Goal: Information Seeking & Learning: Learn about a topic

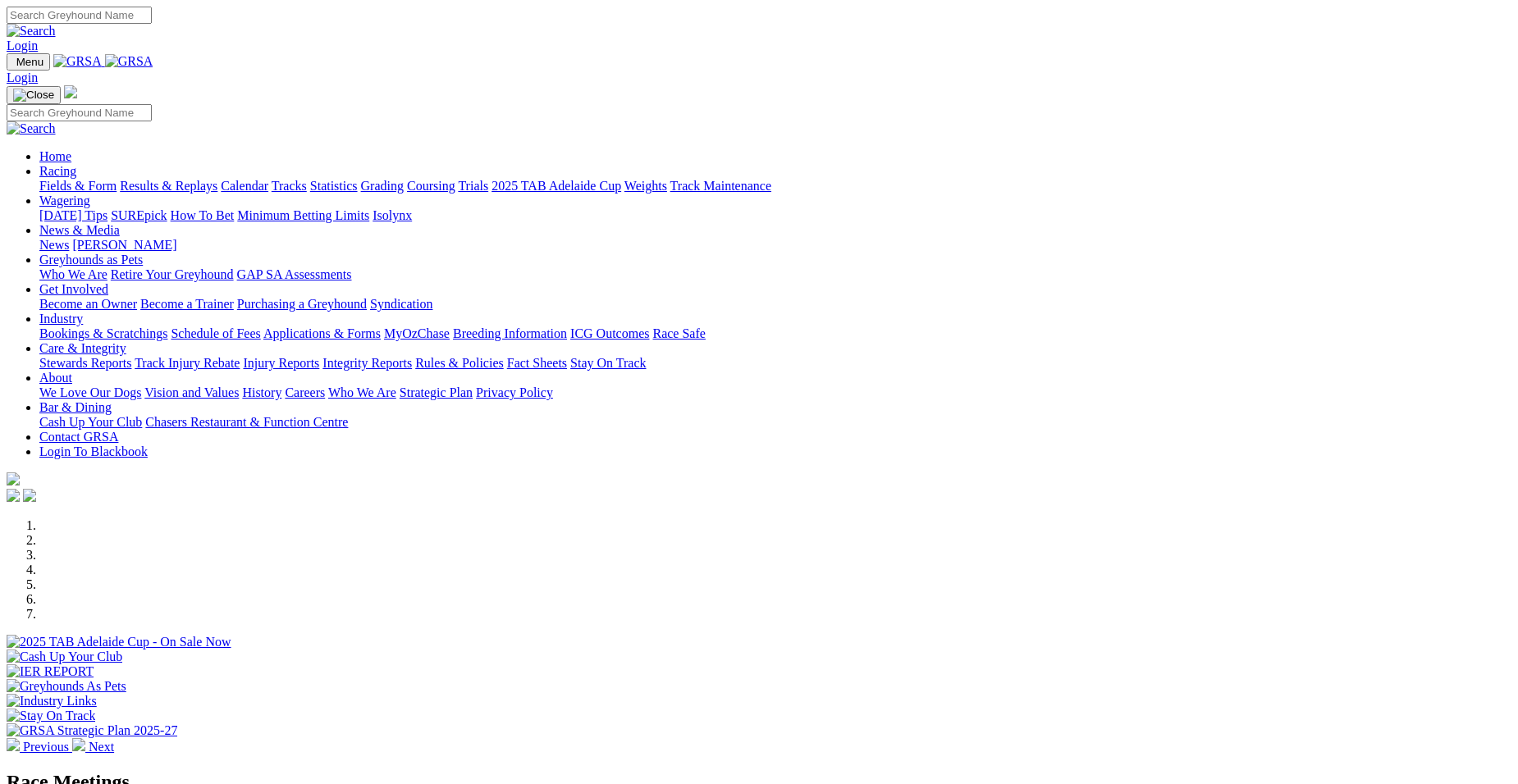
select select "QLD"
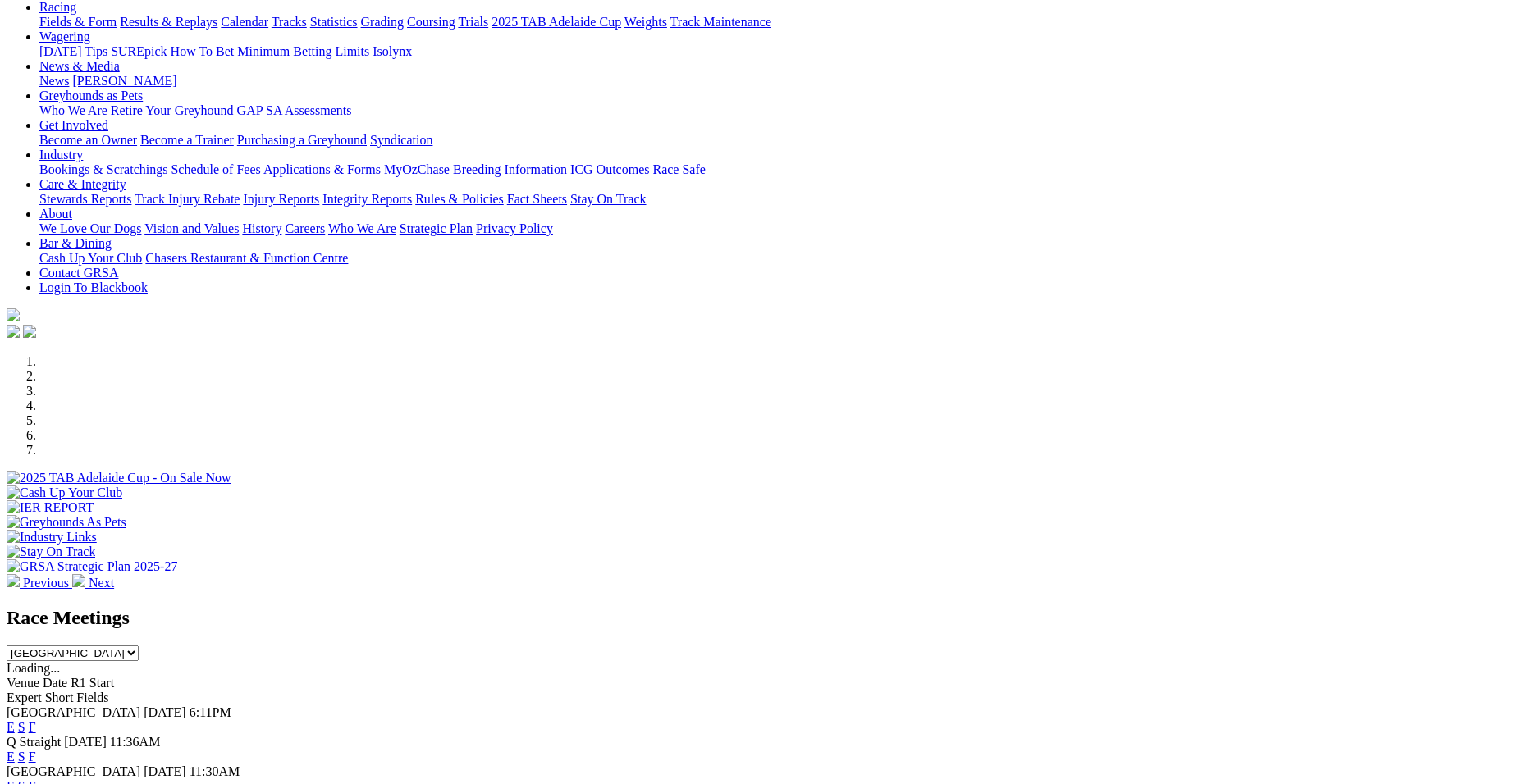
scroll to position [230, 0]
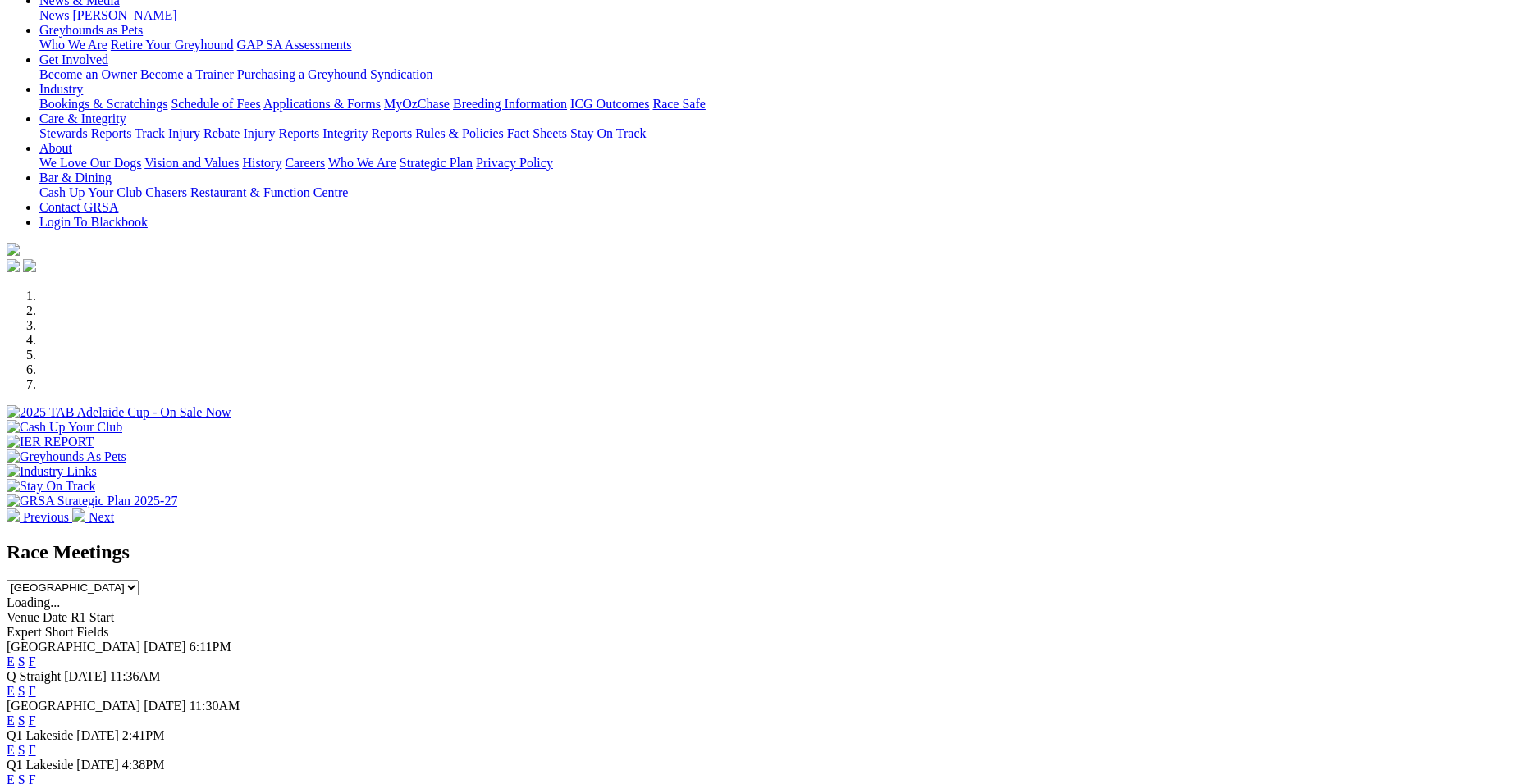
click at [36, 654] on link "F" at bounding box center [32, 661] width 8 height 14
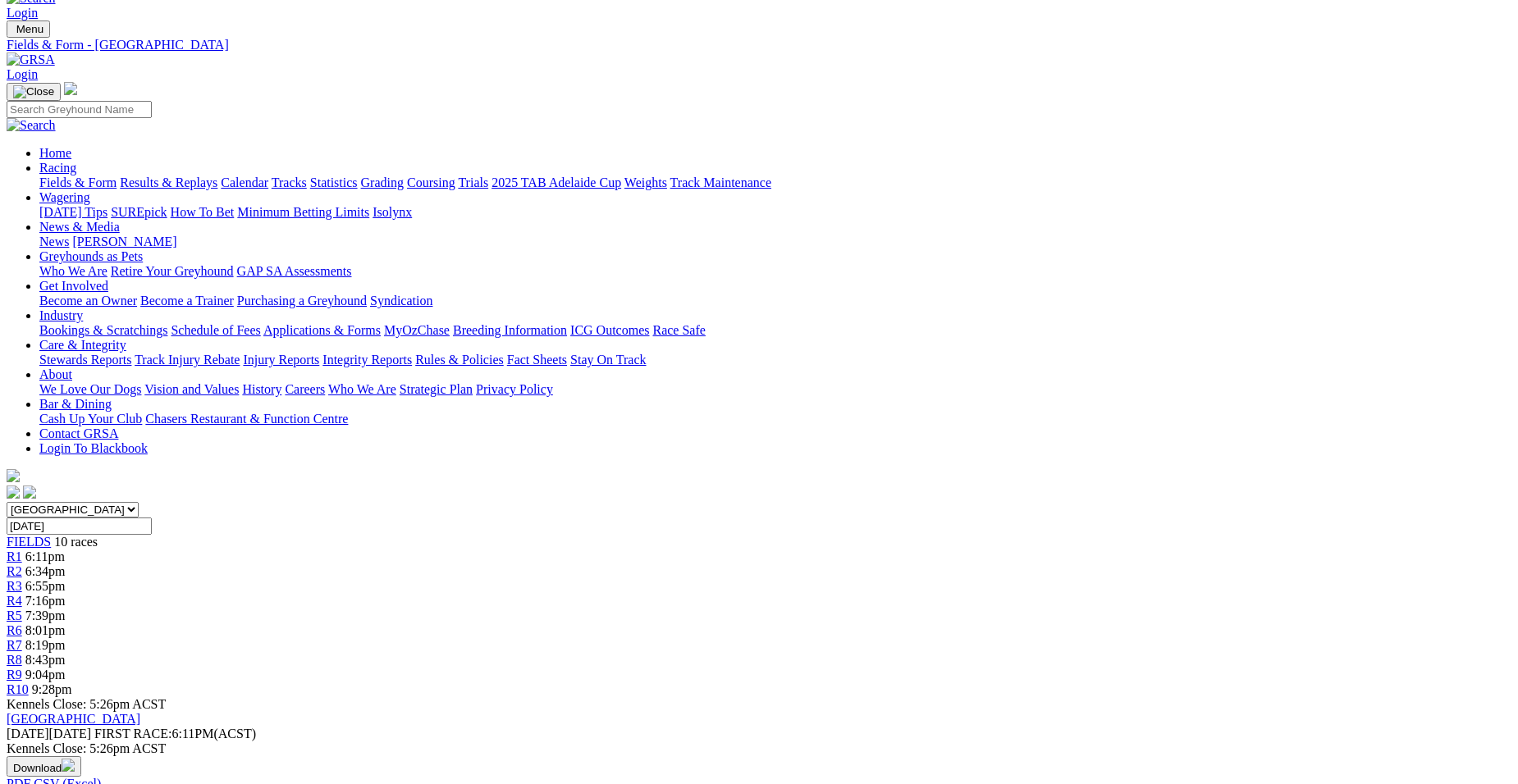
scroll to position [164, 0]
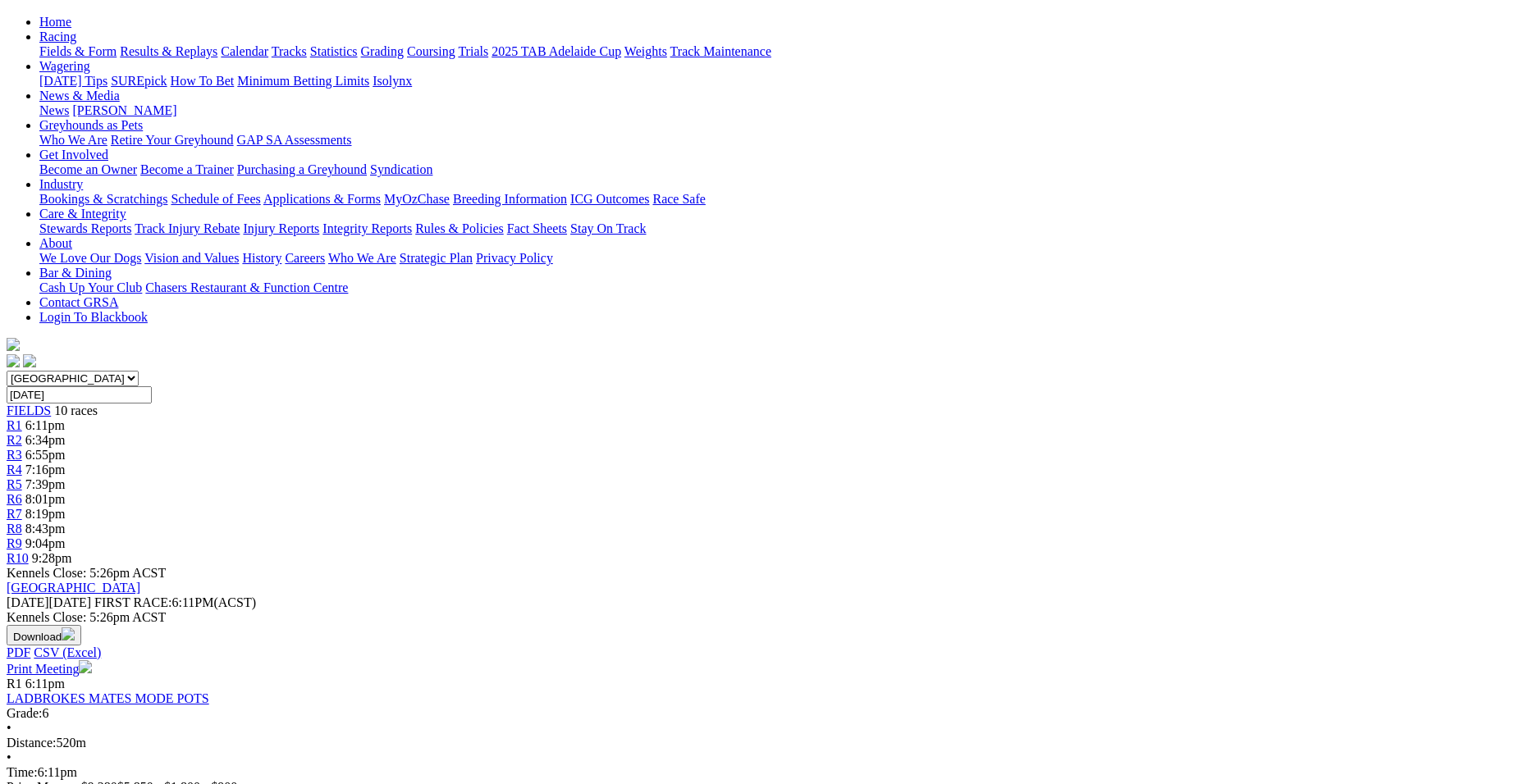
drag, startPoint x: 1522, startPoint y: 772, endPoint x: 1438, endPoint y: 279, distance: 500.1
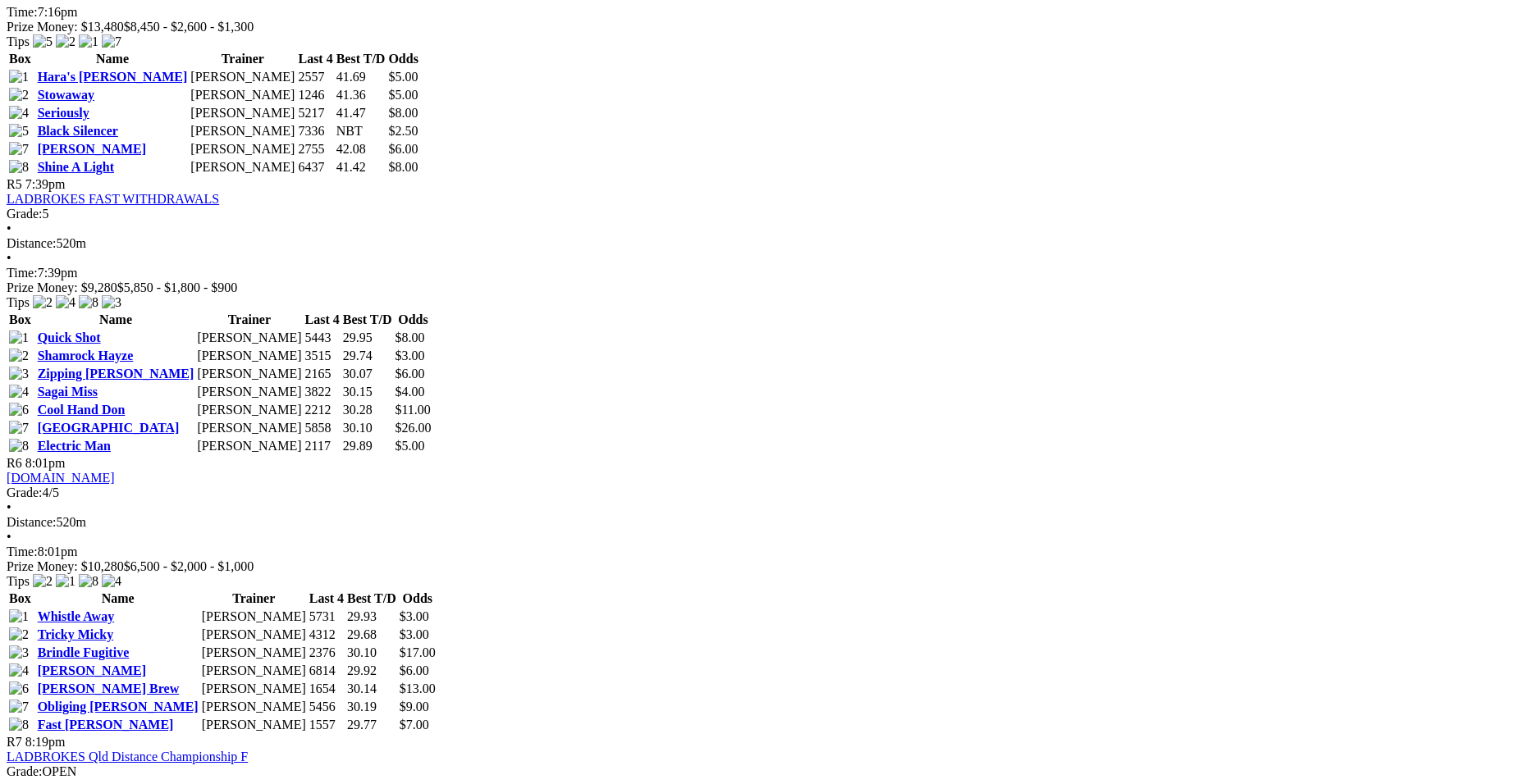
scroll to position [1805, 0]
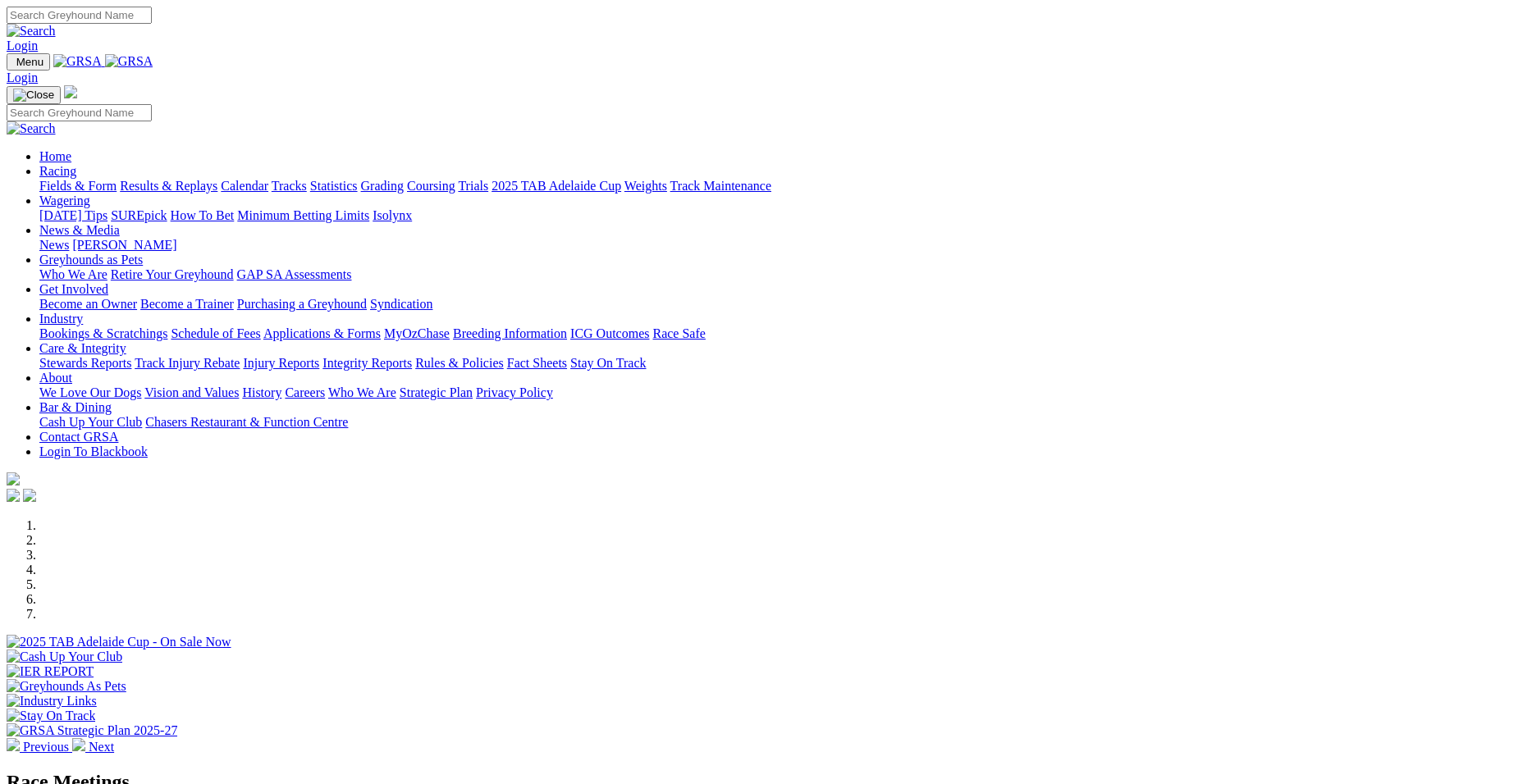
select select "QLD"
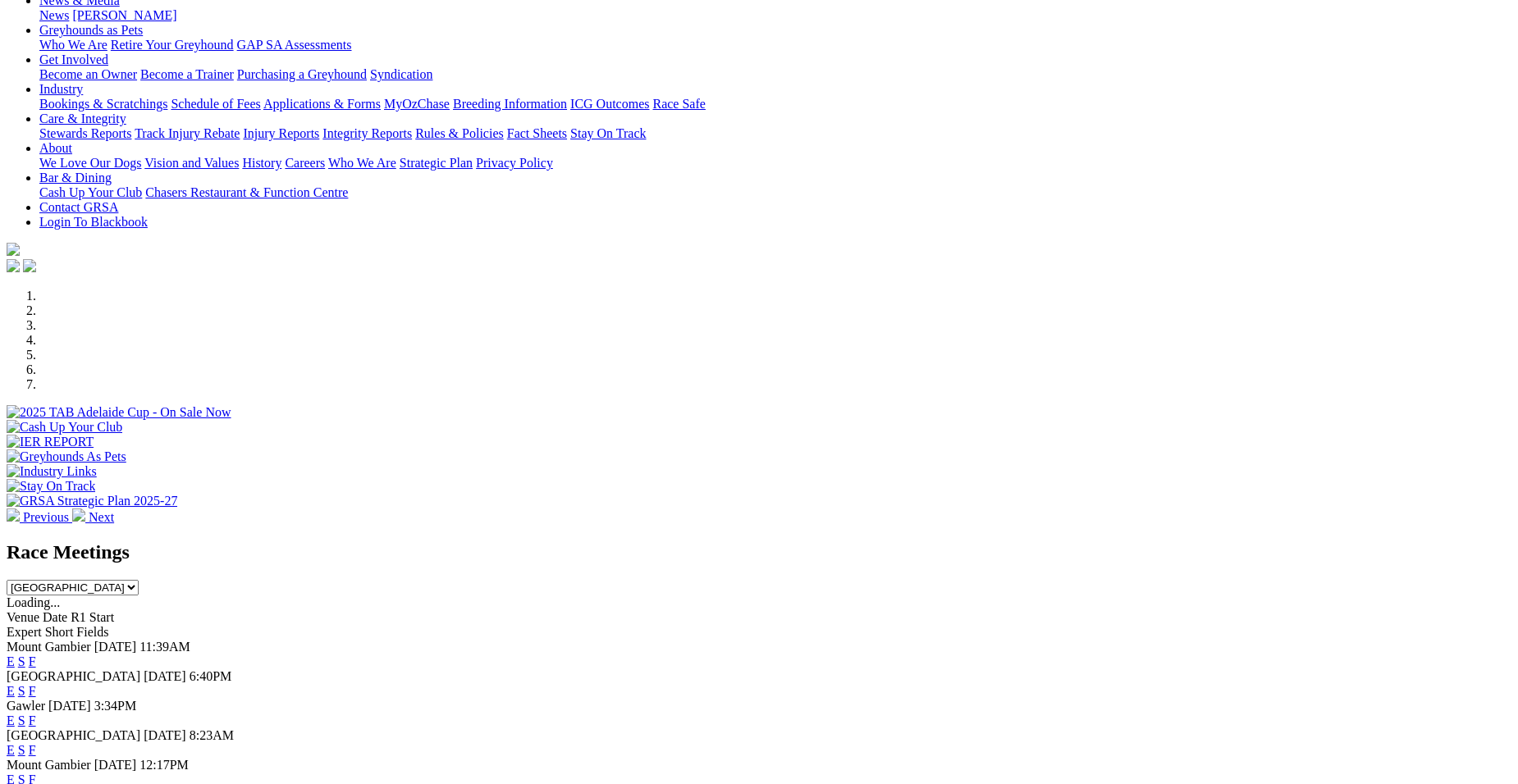
click at [36, 654] on link "F" at bounding box center [32, 661] width 8 height 14
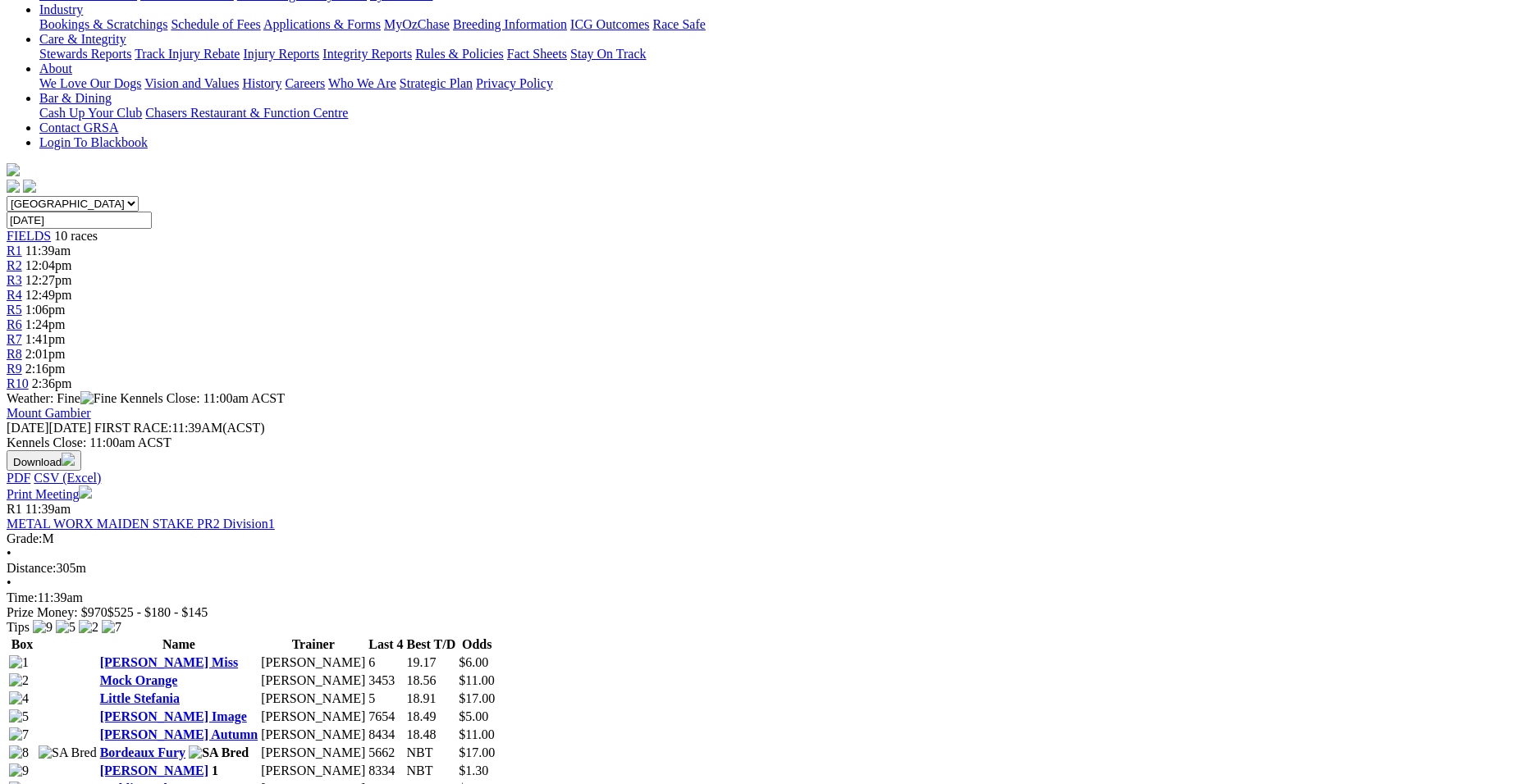
scroll to position [383, 0]
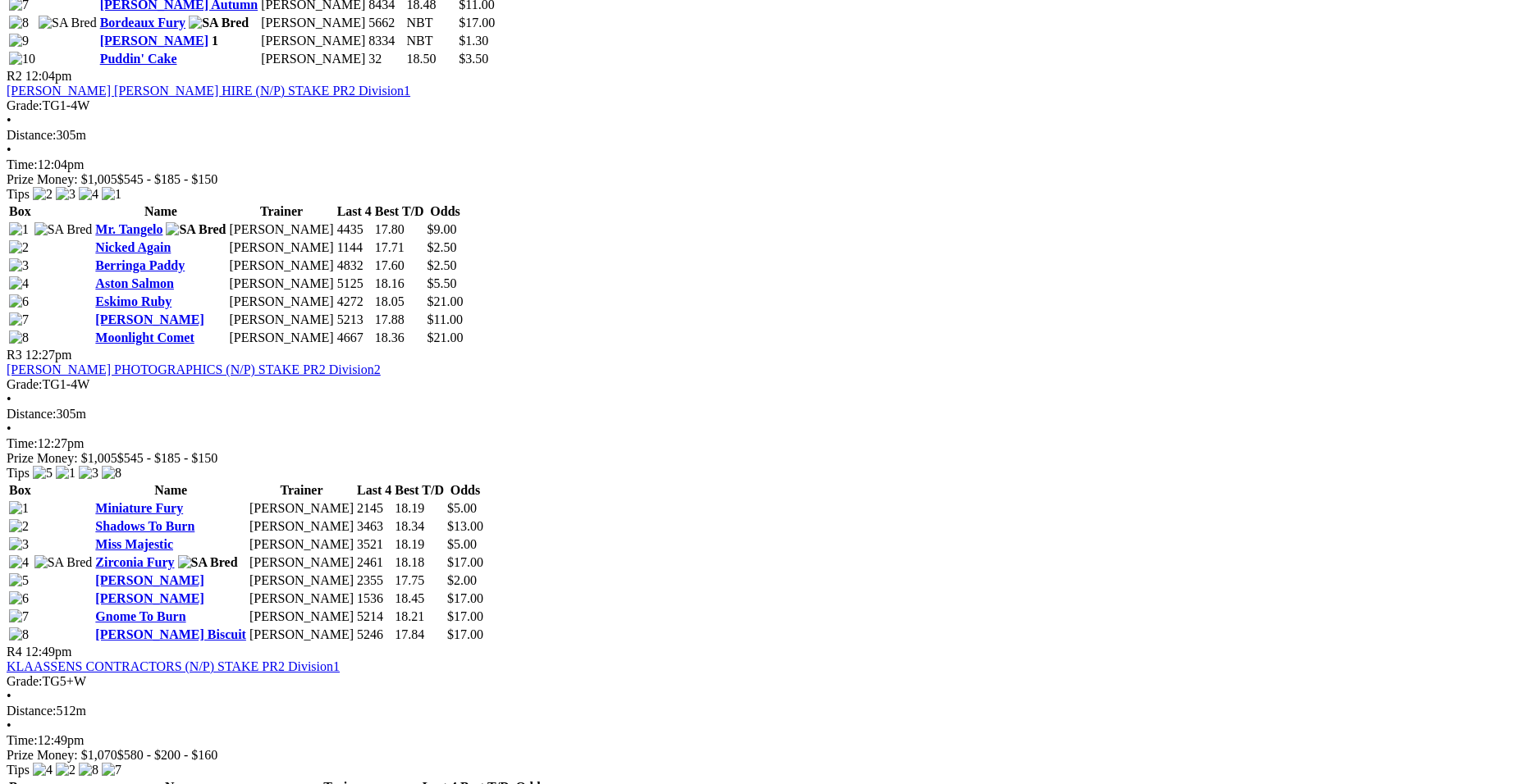
scroll to position [1754, 0]
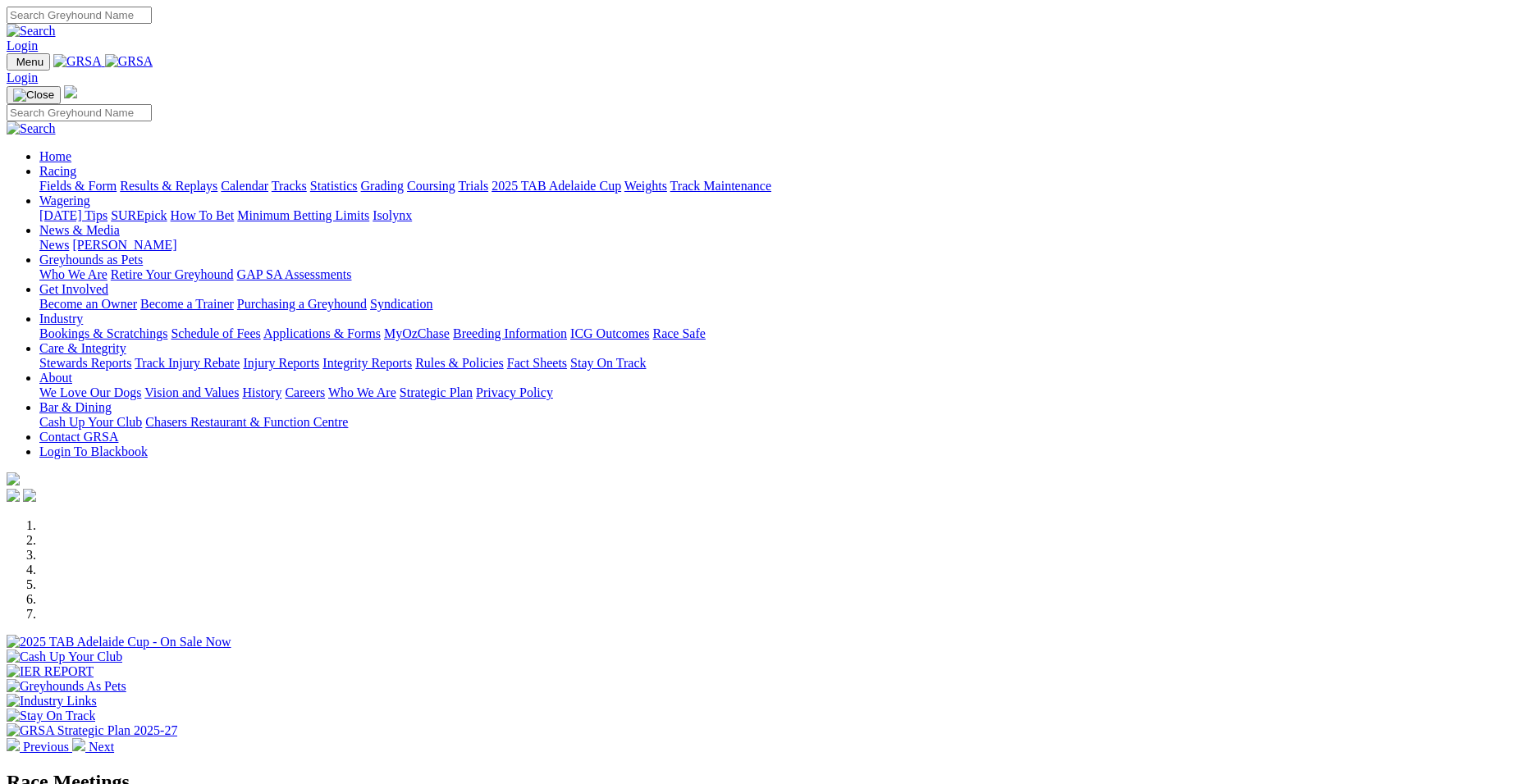
select select "QLD"
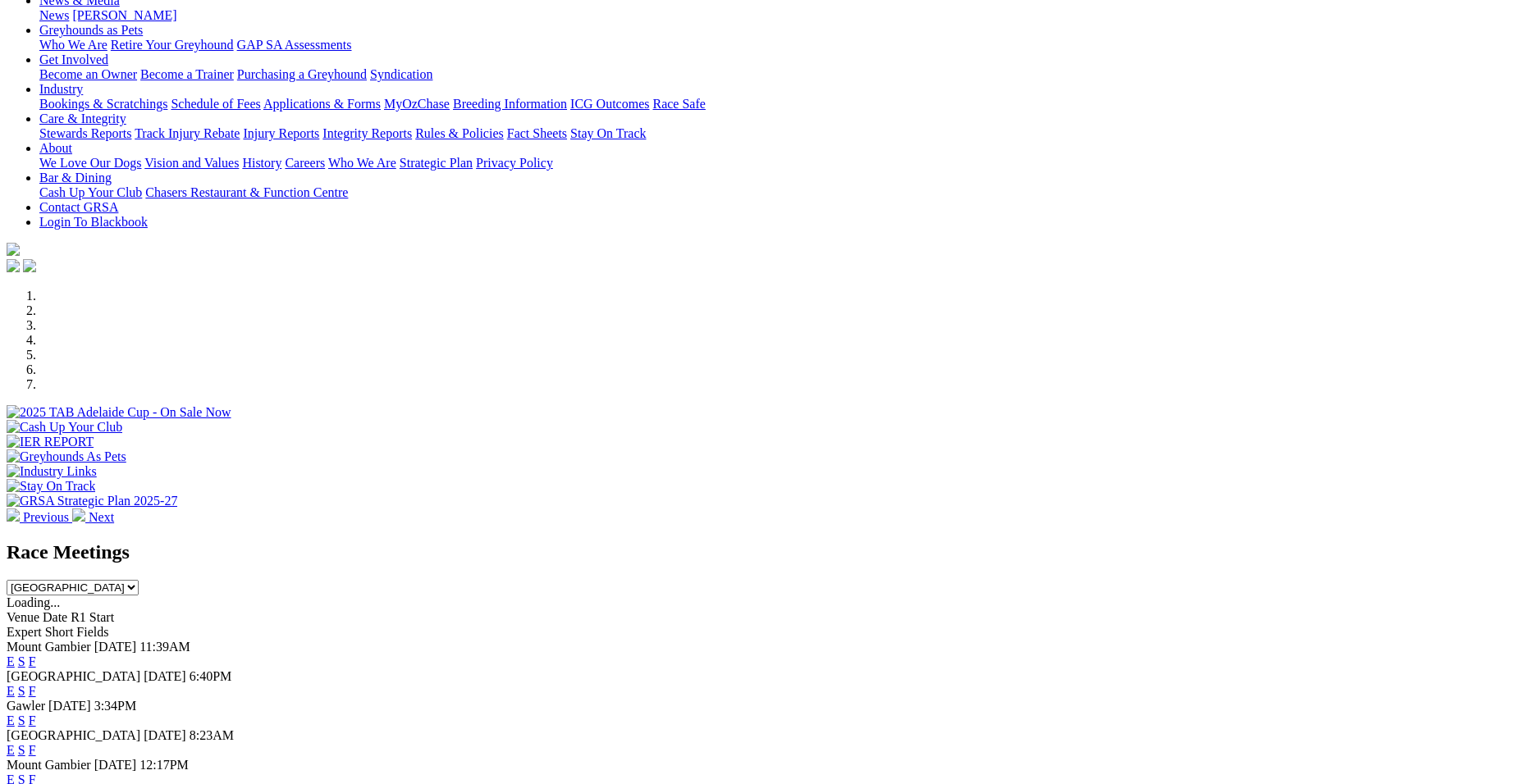
click at [139, 580] on select "[GEOGRAPHIC_DATA] [GEOGRAPHIC_DATA] [GEOGRAPHIC_DATA] [GEOGRAPHIC_DATA] [GEOGRA…" at bounding box center [72, 588] width 132 height 16
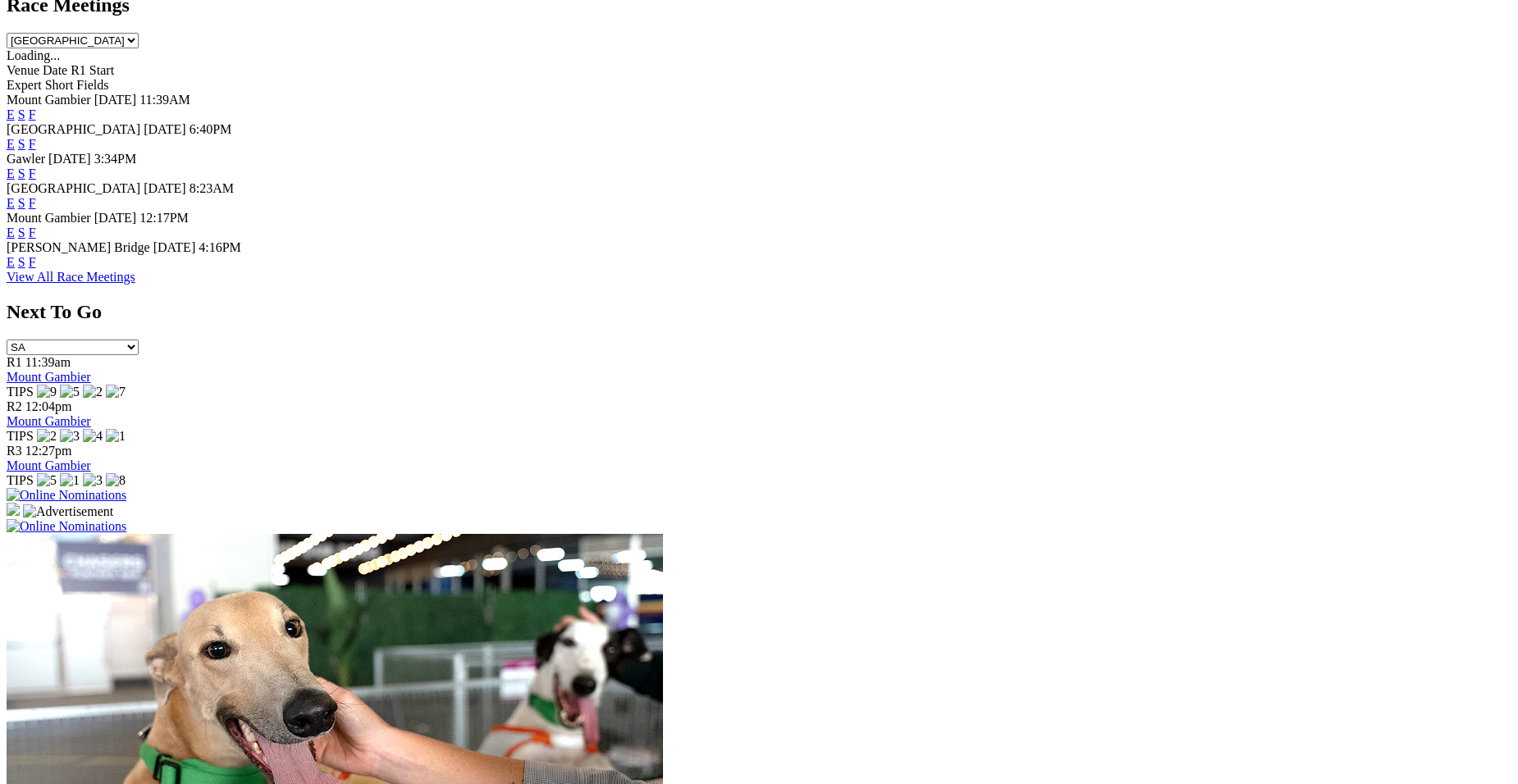
scroll to position [91, 0]
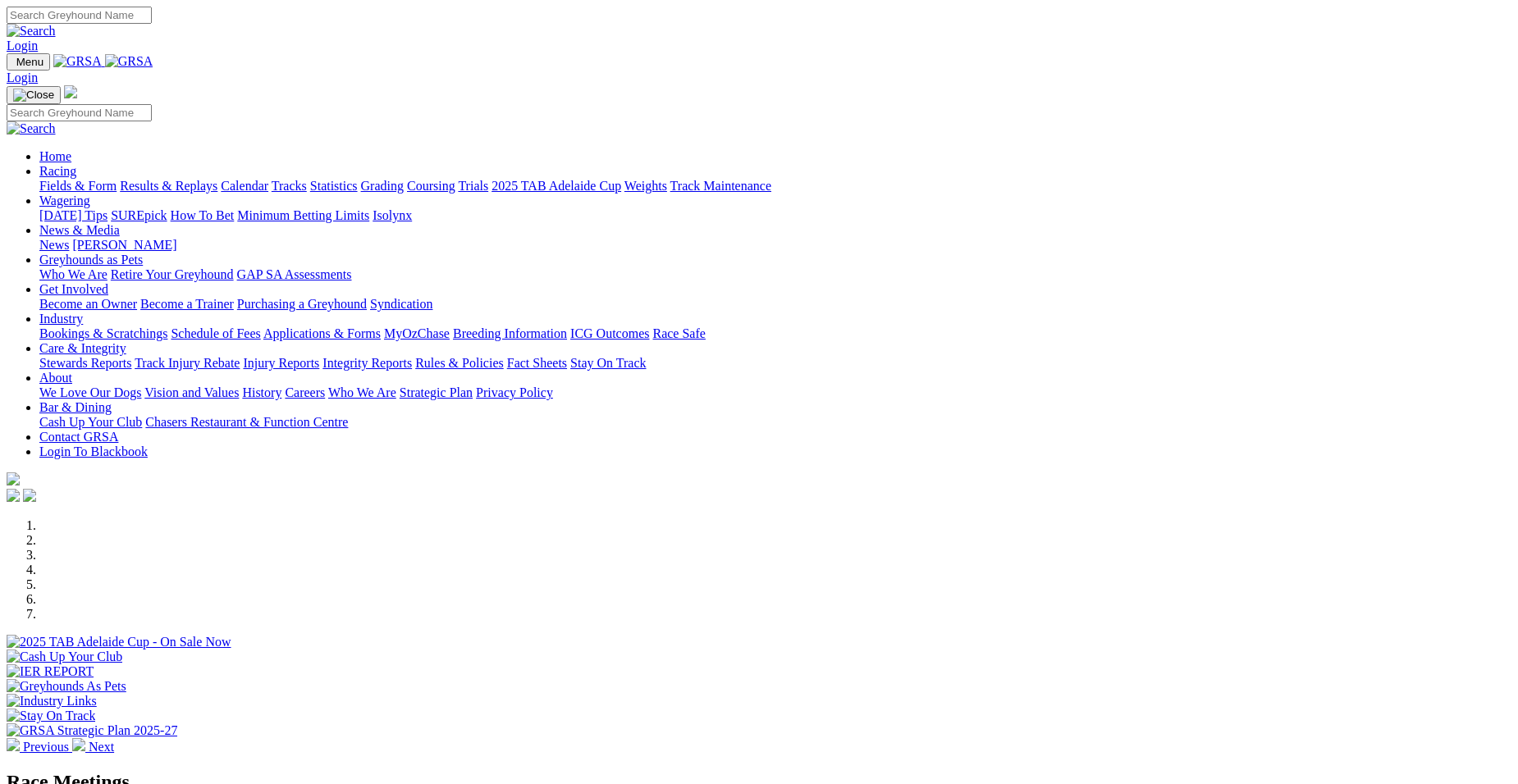
select select "QLD"
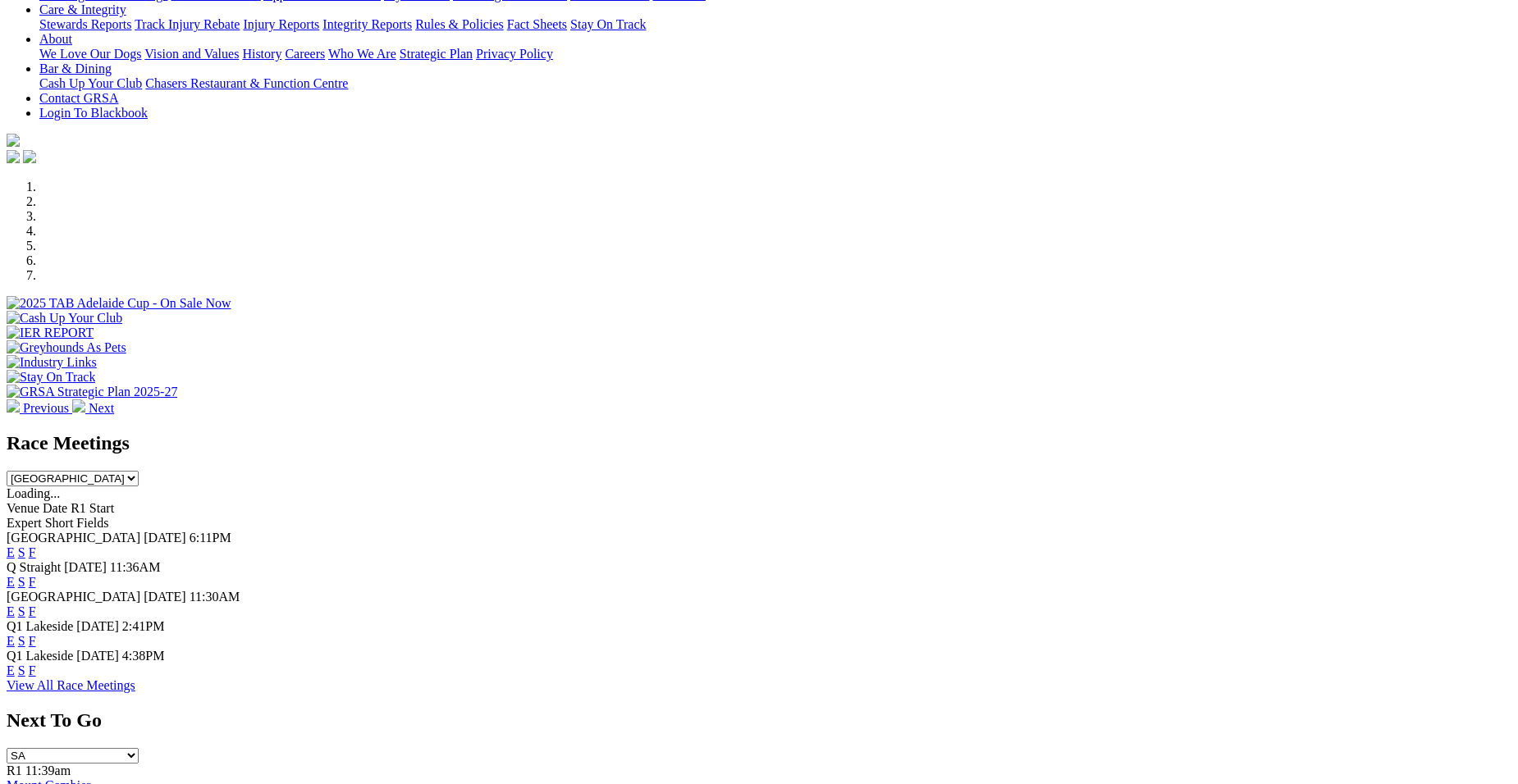
scroll to position [350, 0]
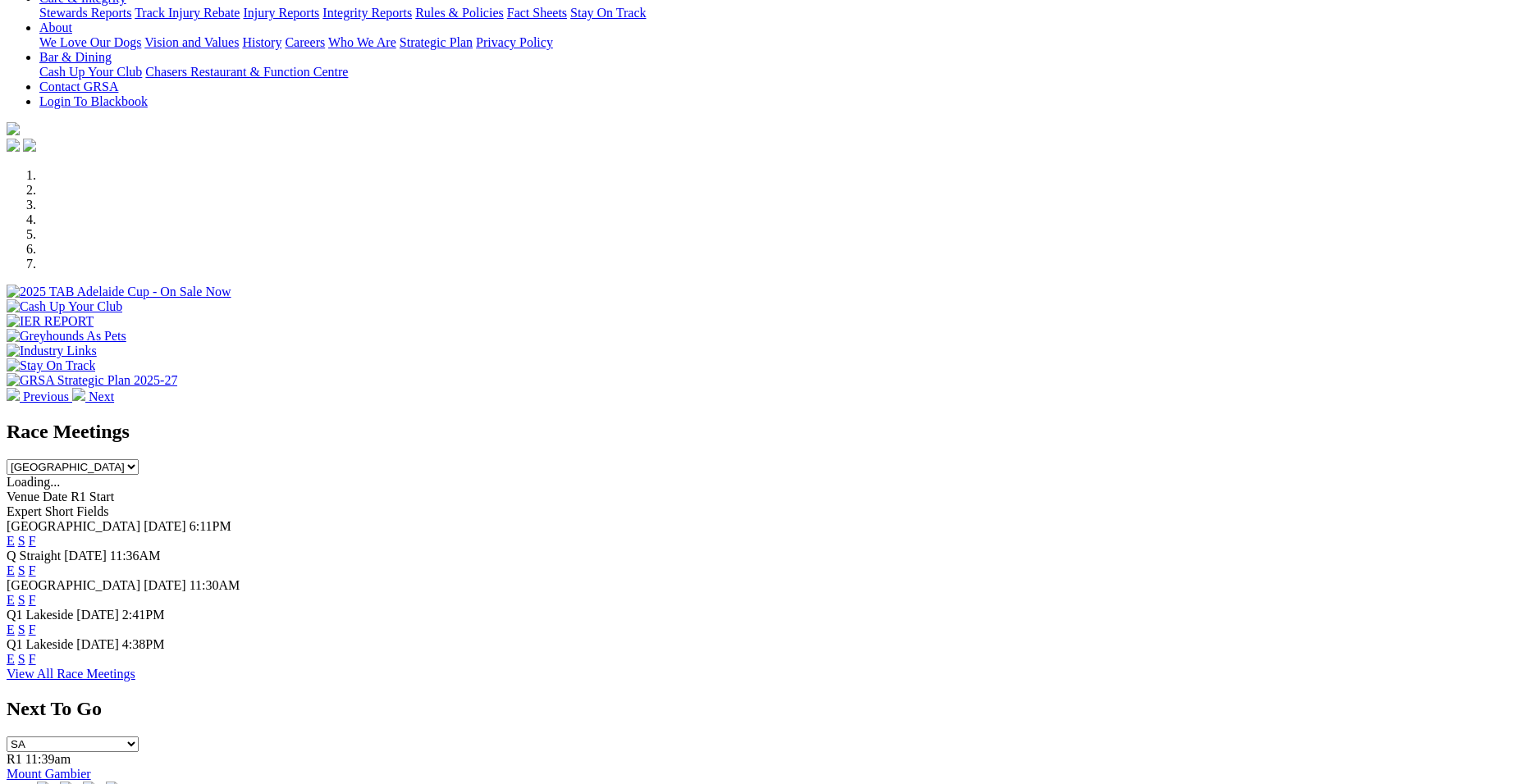
click at [36, 564] on link "F" at bounding box center [32, 570] width 8 height 14
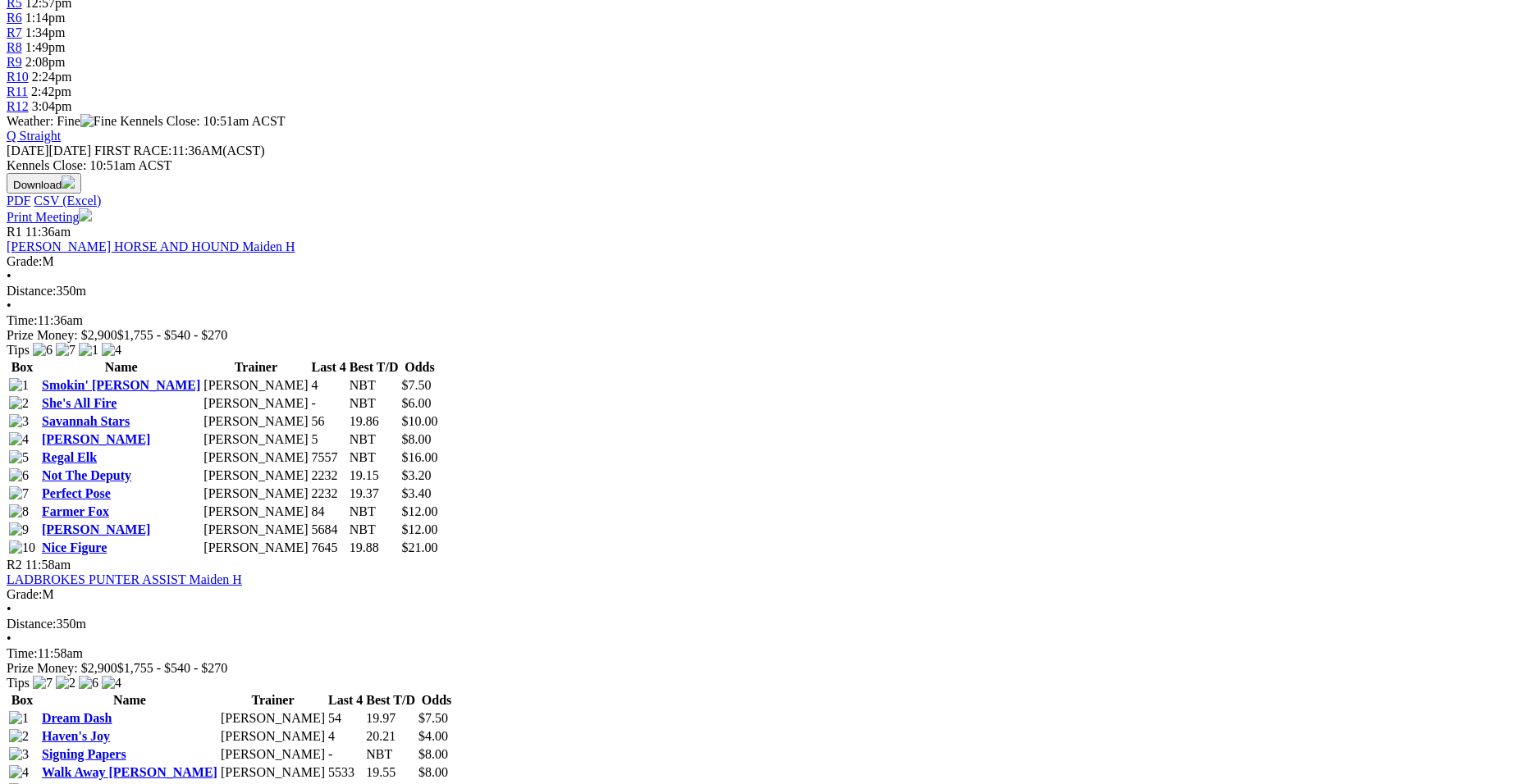
scroll to position [700, 0]
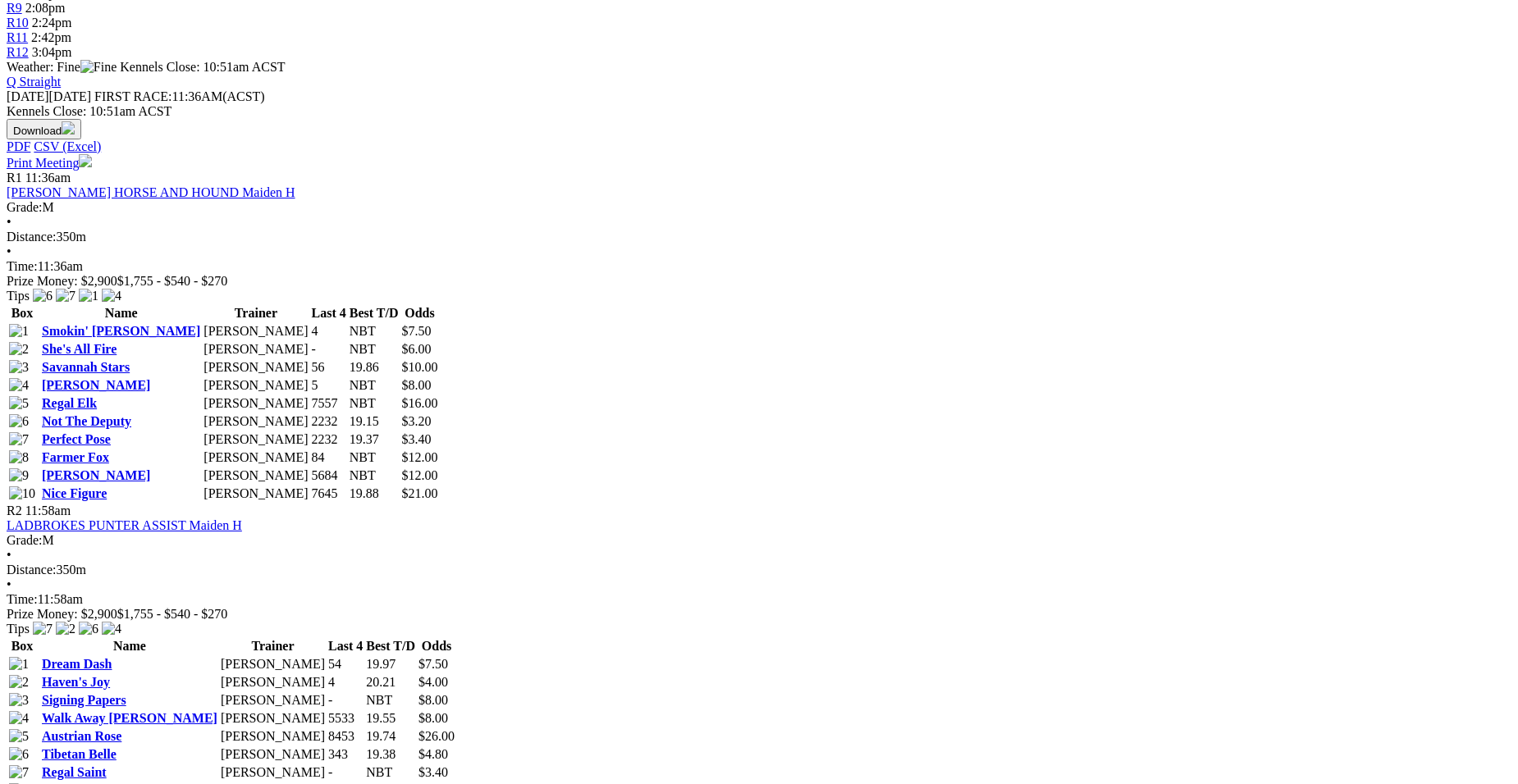
click at [308, 431] on td "[PERSON_NAME]" at bounding box center [256, 439] width 106 height 17
click at [201, 431] on td "Perfect Pose" at bounding box center [121, 439] width 160 height 17
click at [111, 432] on link "Perfect Pose" at bounding box center [76, 439] width 69 height 14
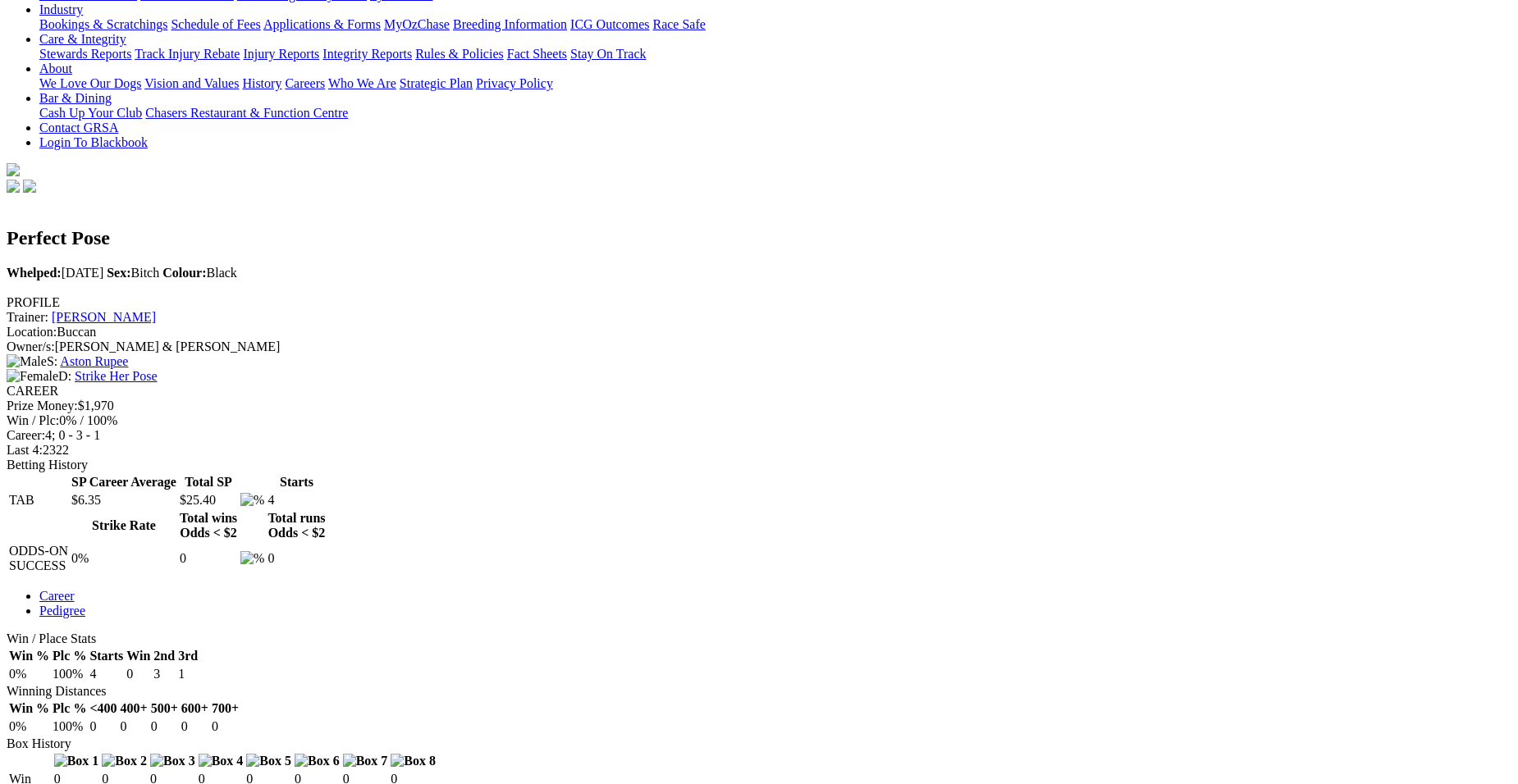
scroll to position [383, 0]
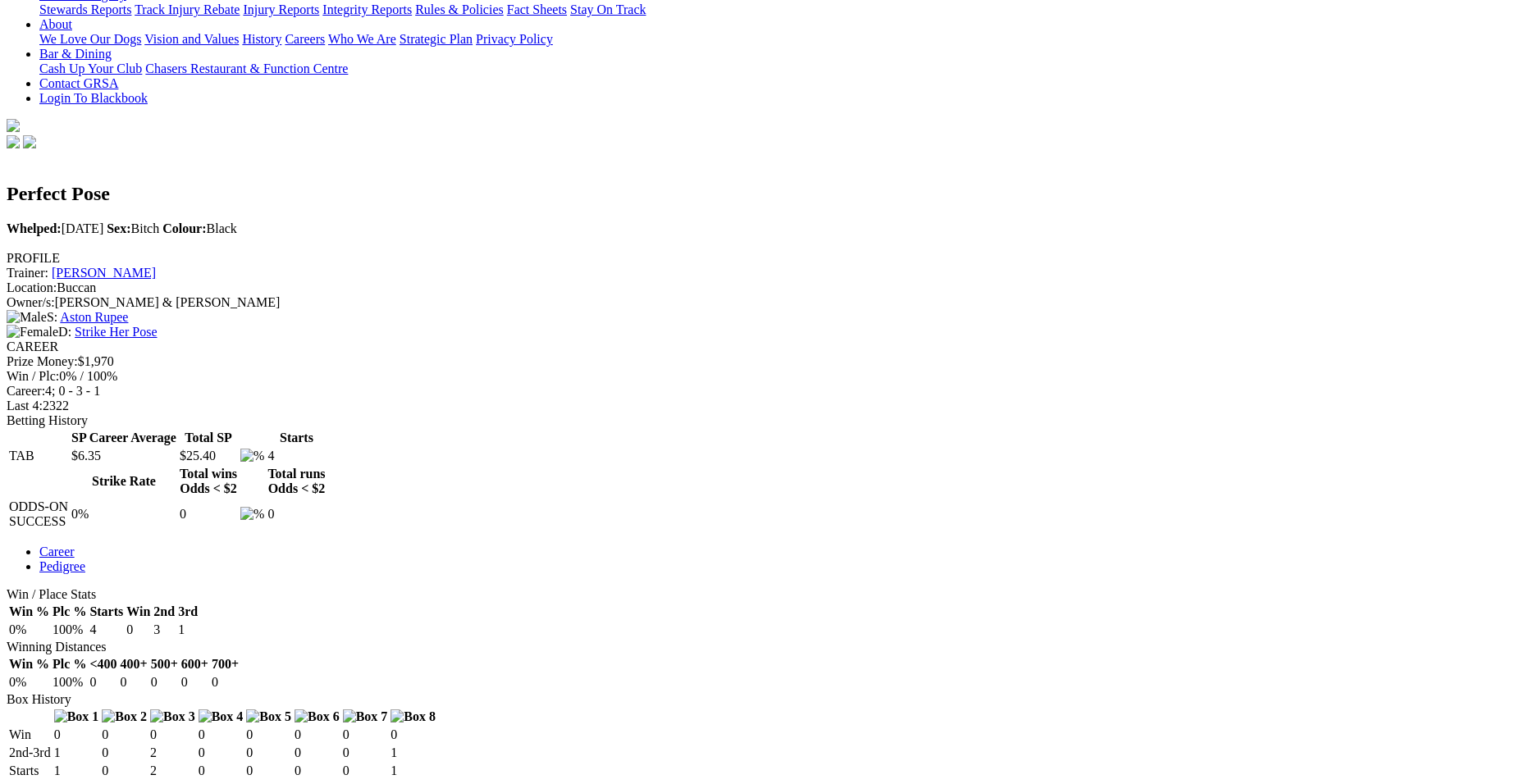
drag, startPoint x: 1122, startPoint y: 494, endPoint x: 943, endPoint y: 49, distance: 479.7
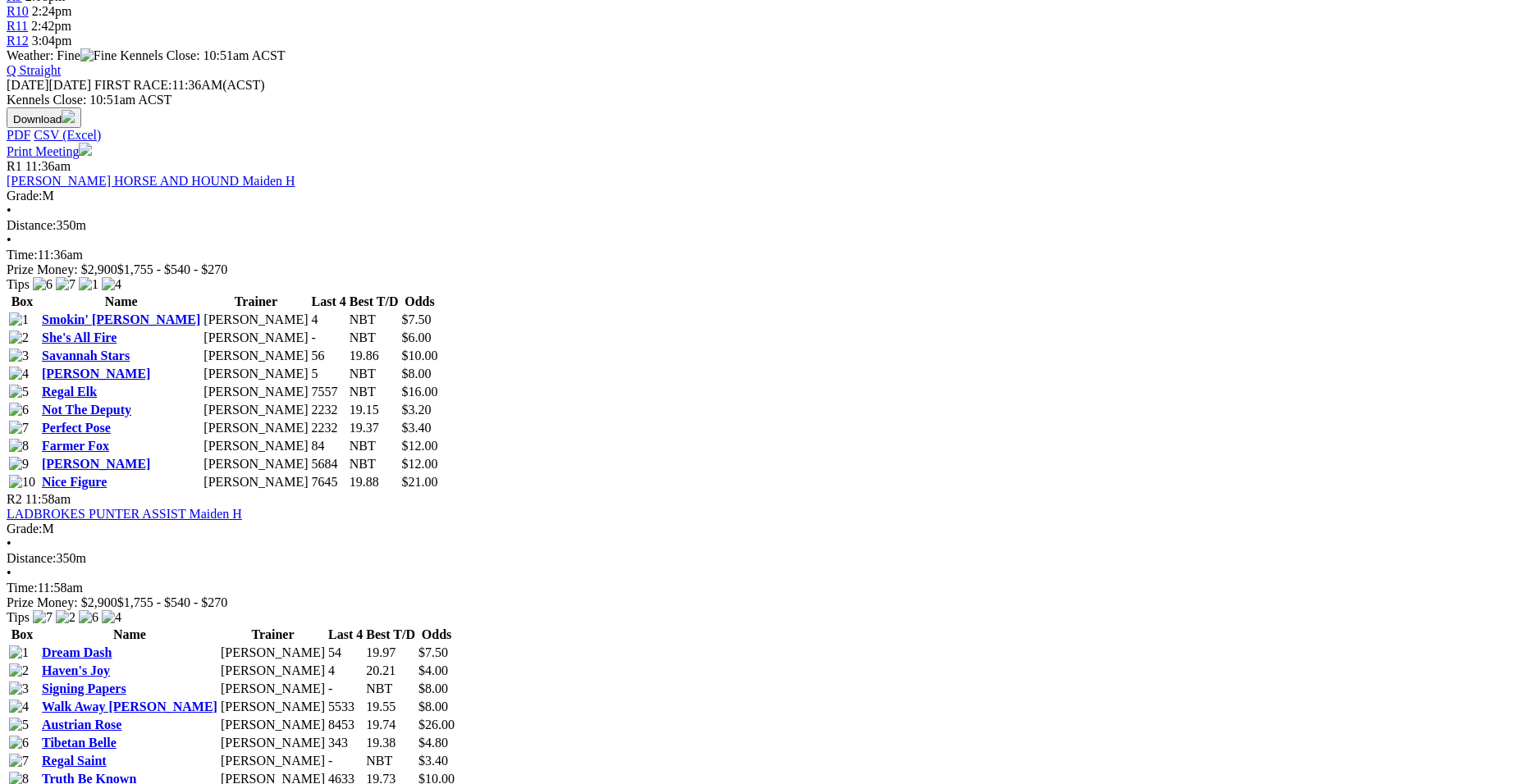
scroll to position [809, 0]
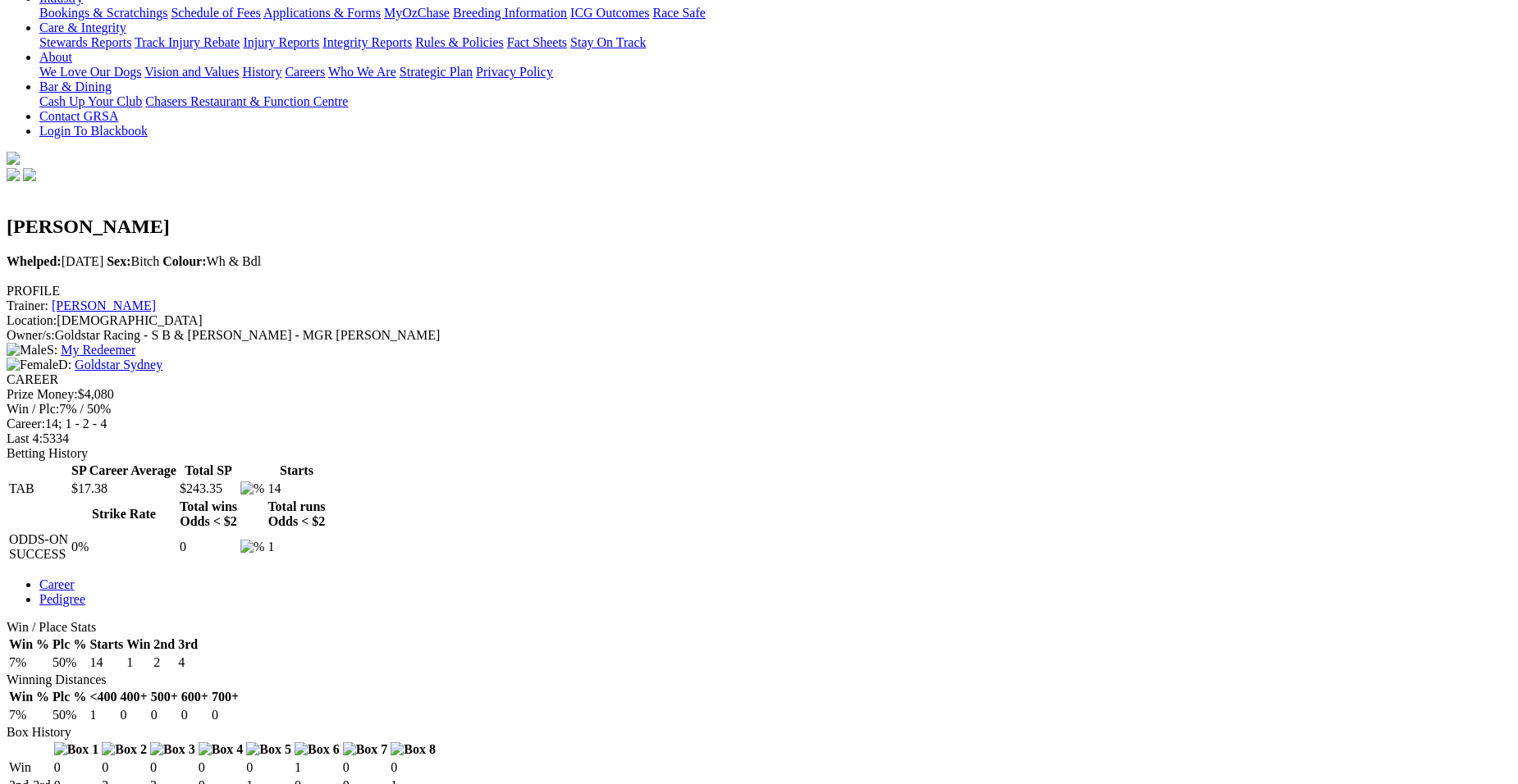
scroll to position [415, 0]
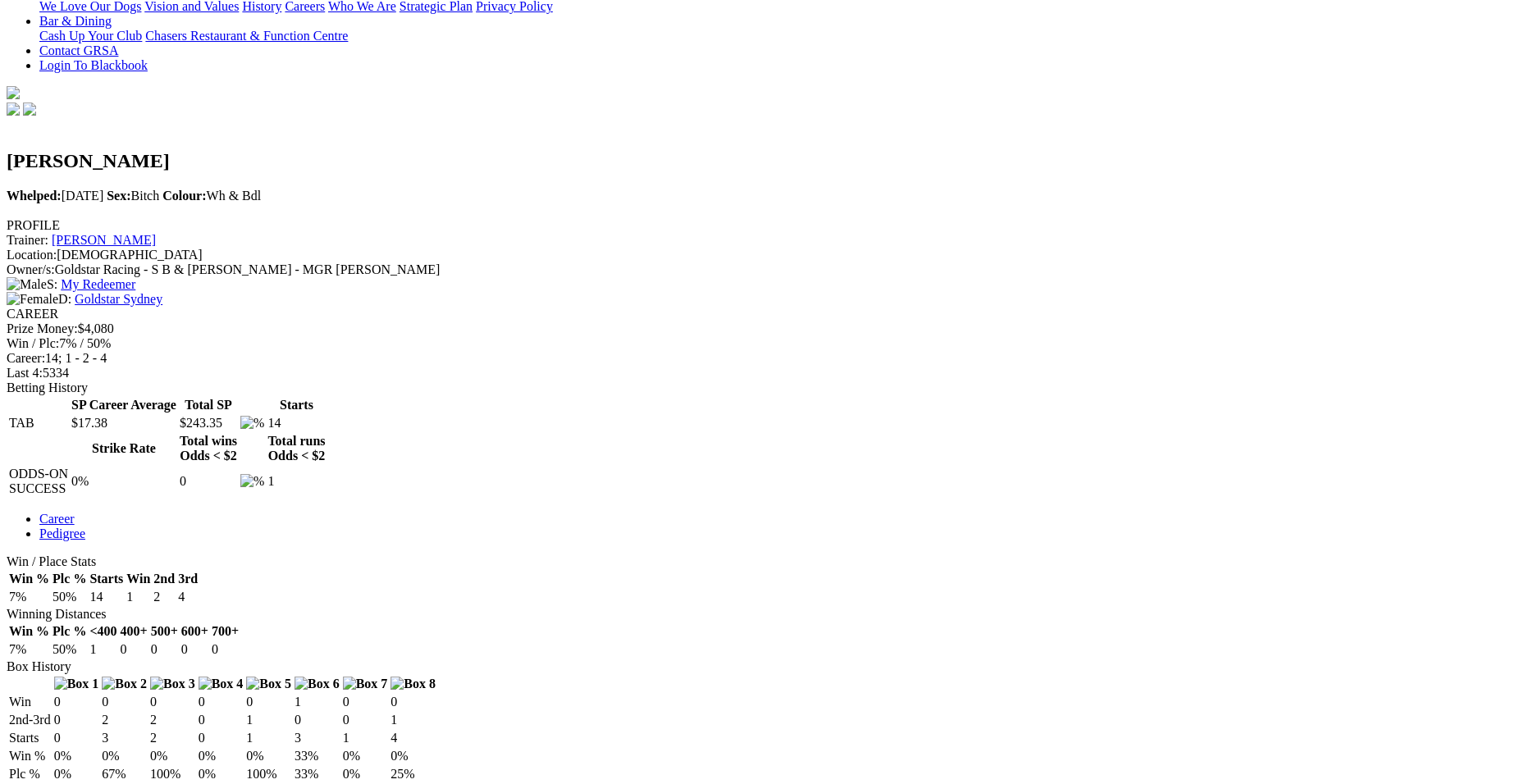
drag, startPoint x: 701, startPoint y: 470, endPoint x: 1210, endPoint y: 534, distance: 513.0
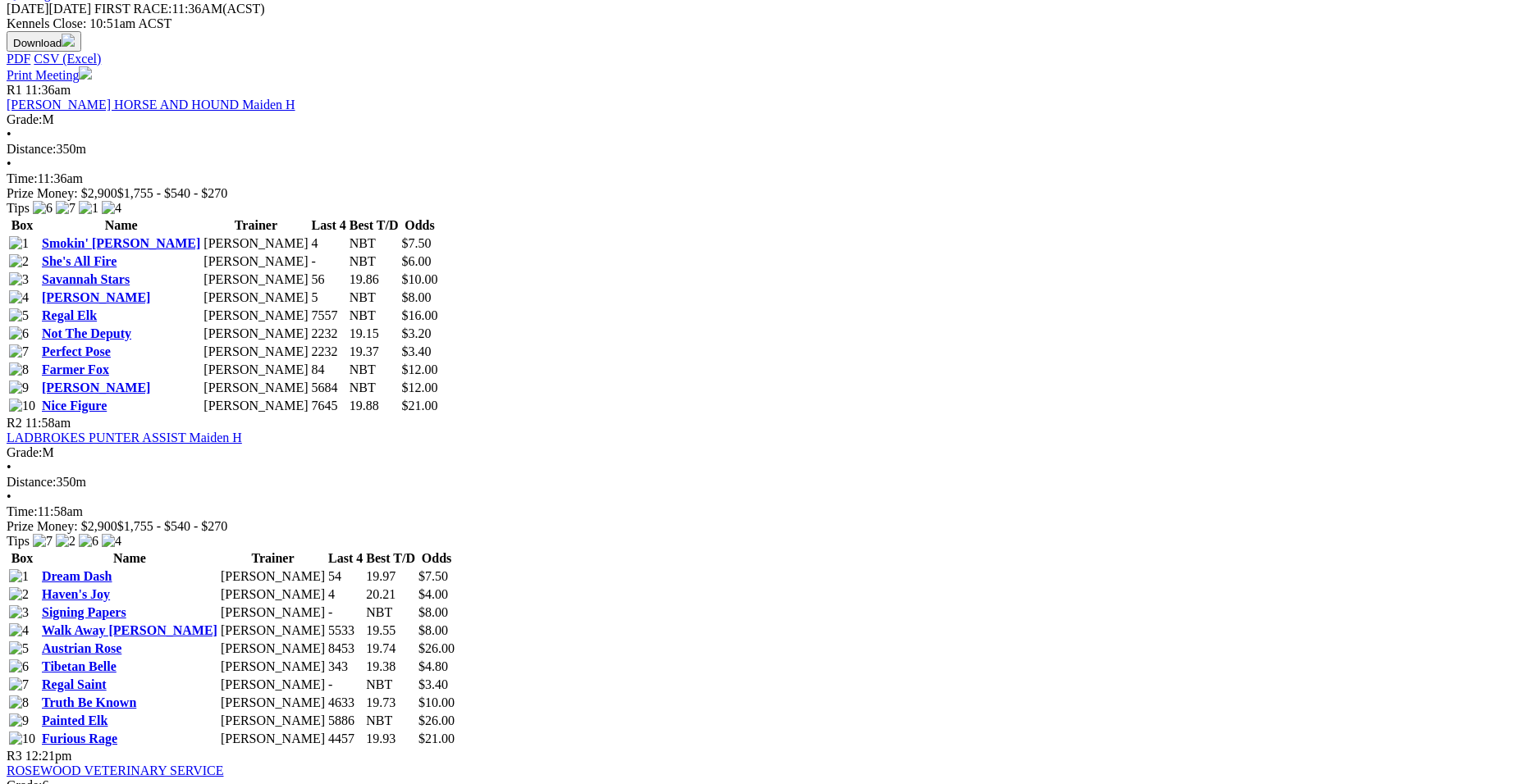
scroll to position [864, 0]
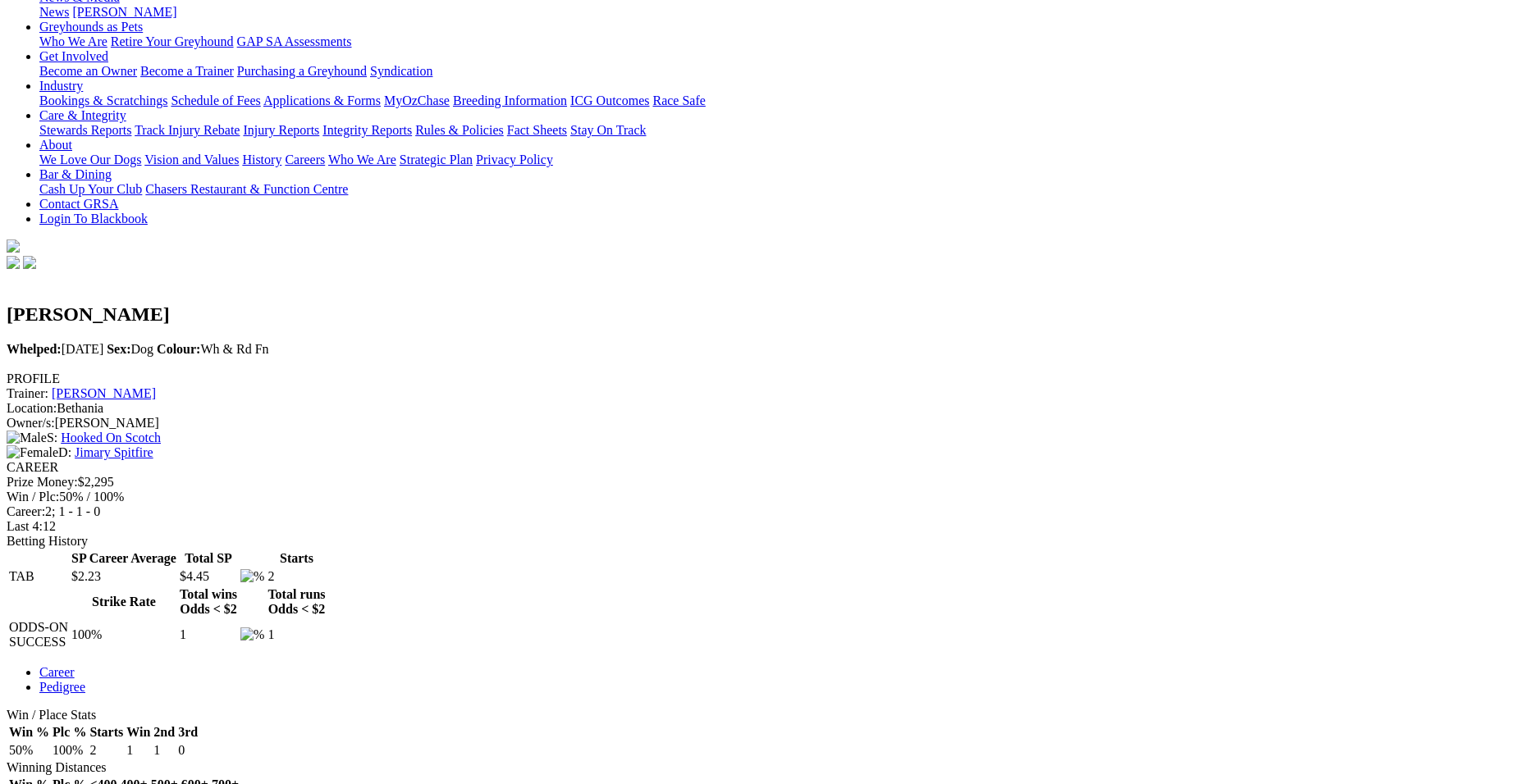
scroll to position [306, 0]
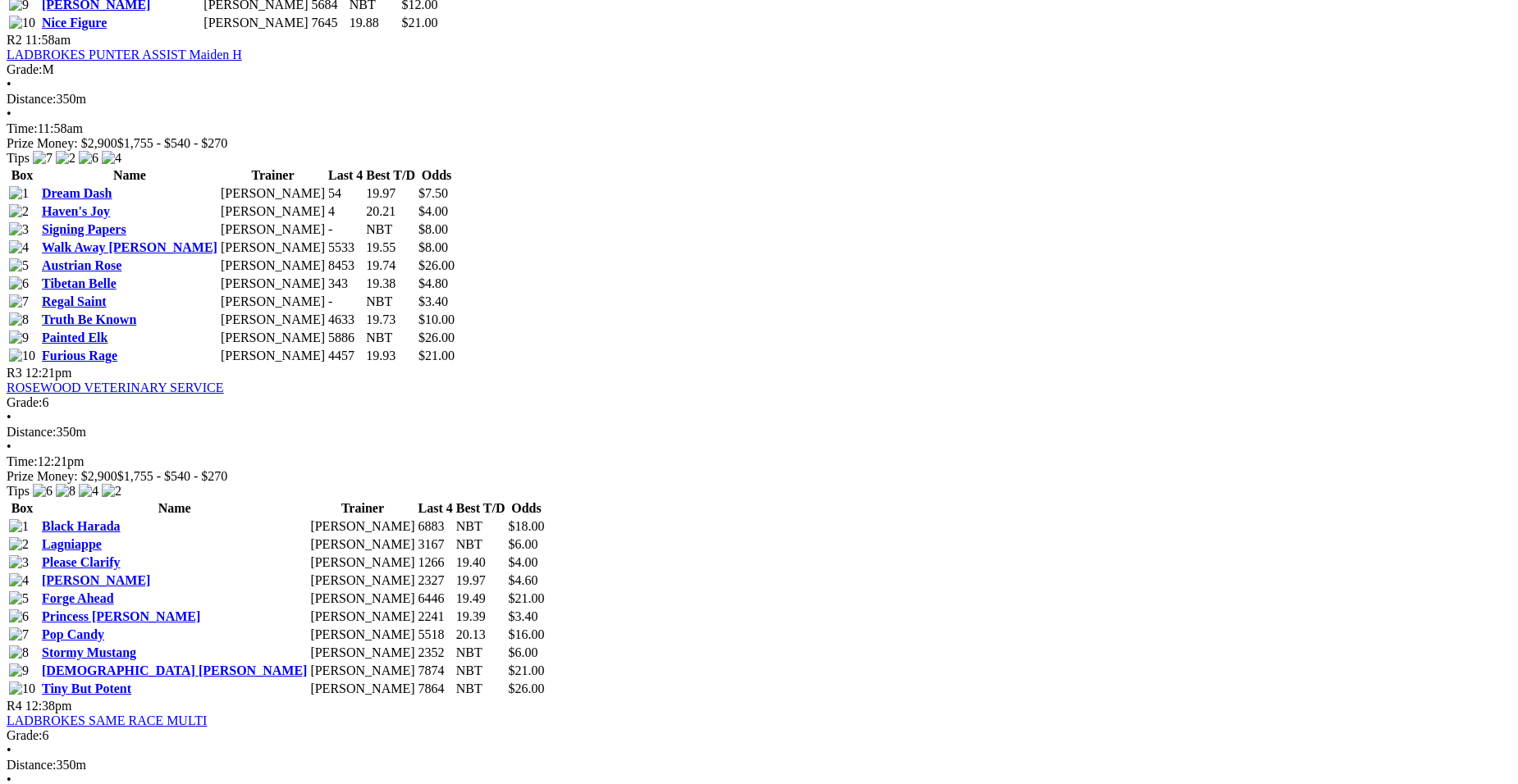
scroll to position [1247, 0]
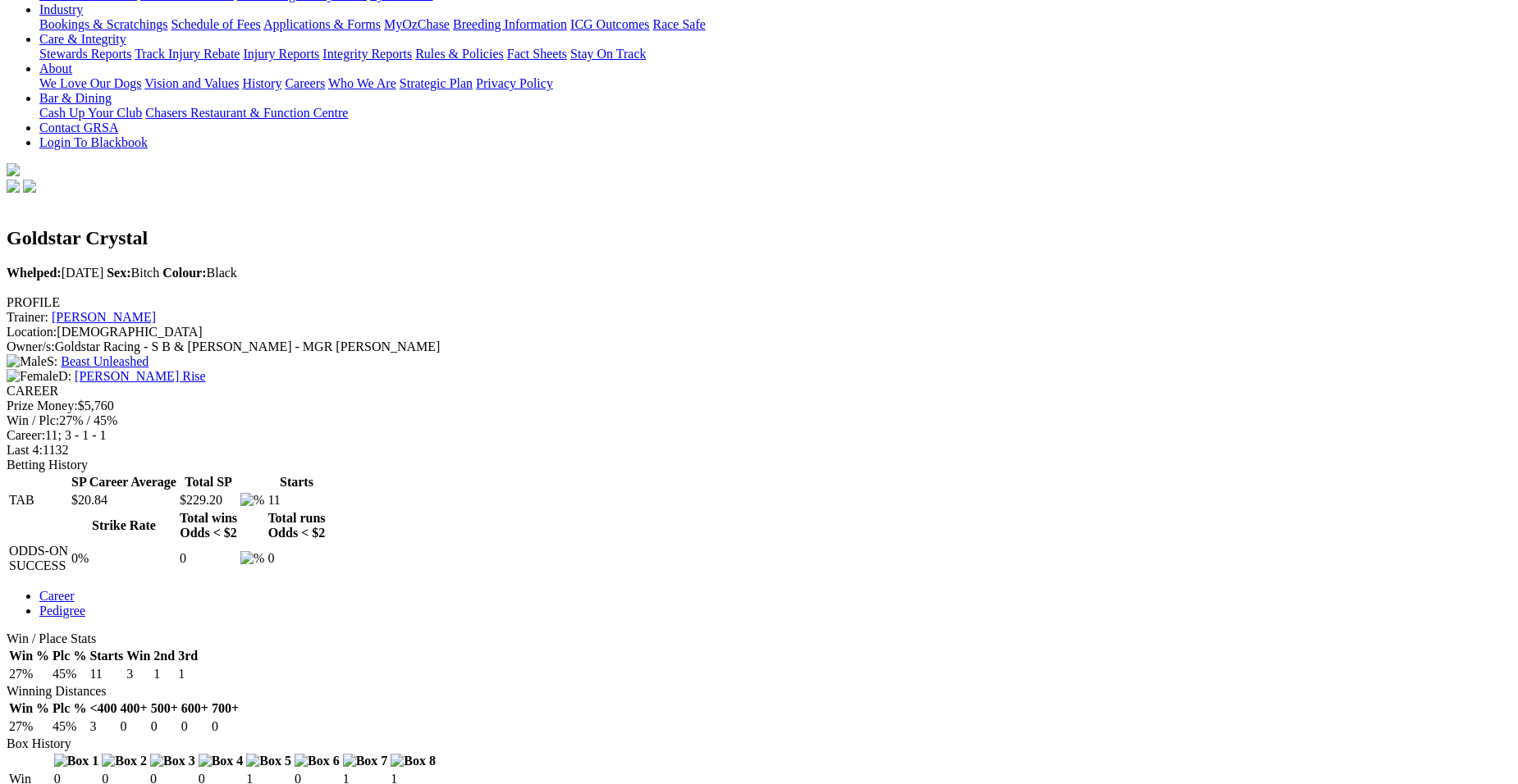
scroll to position [426, 0]
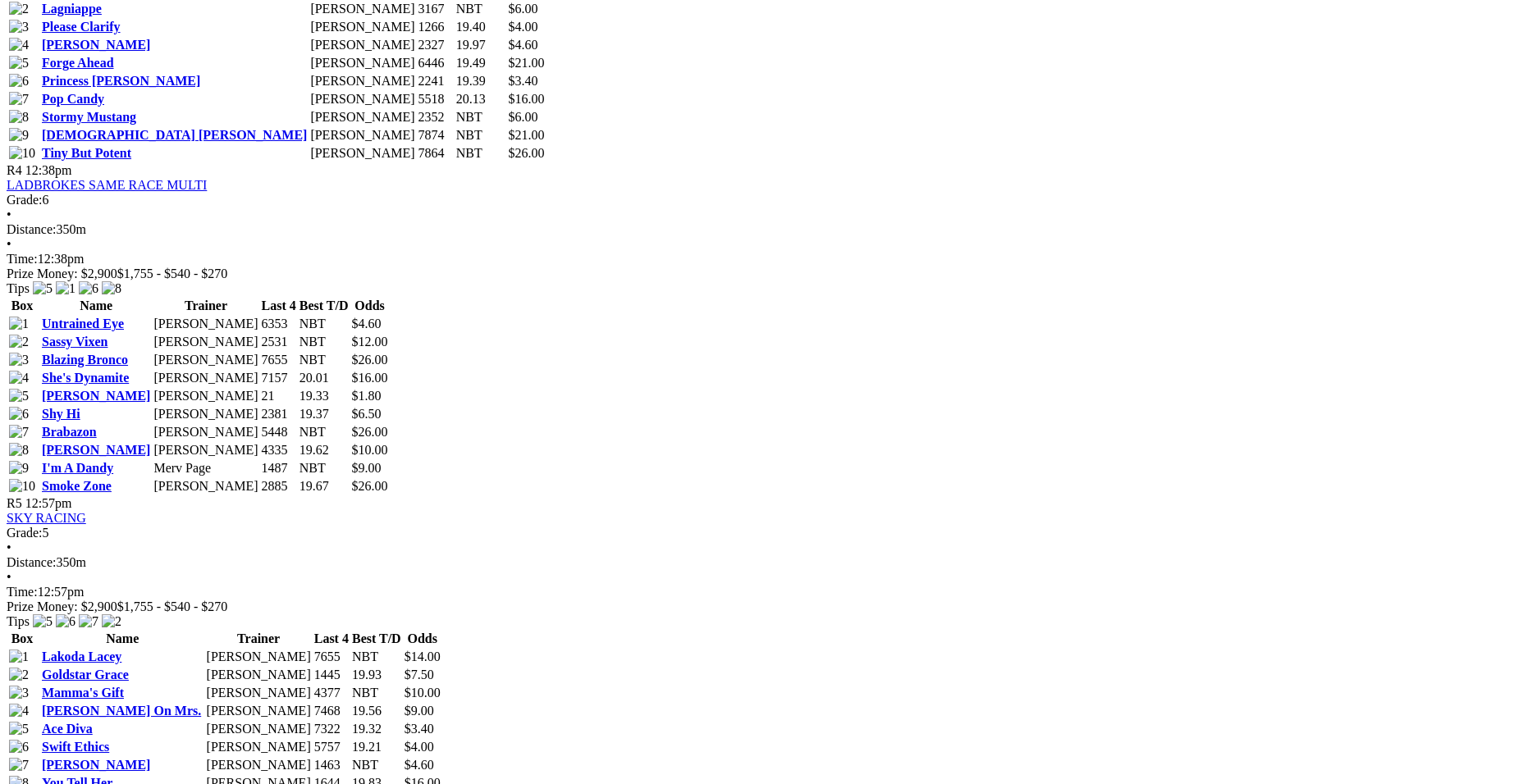
scroll to position [1772, 0]
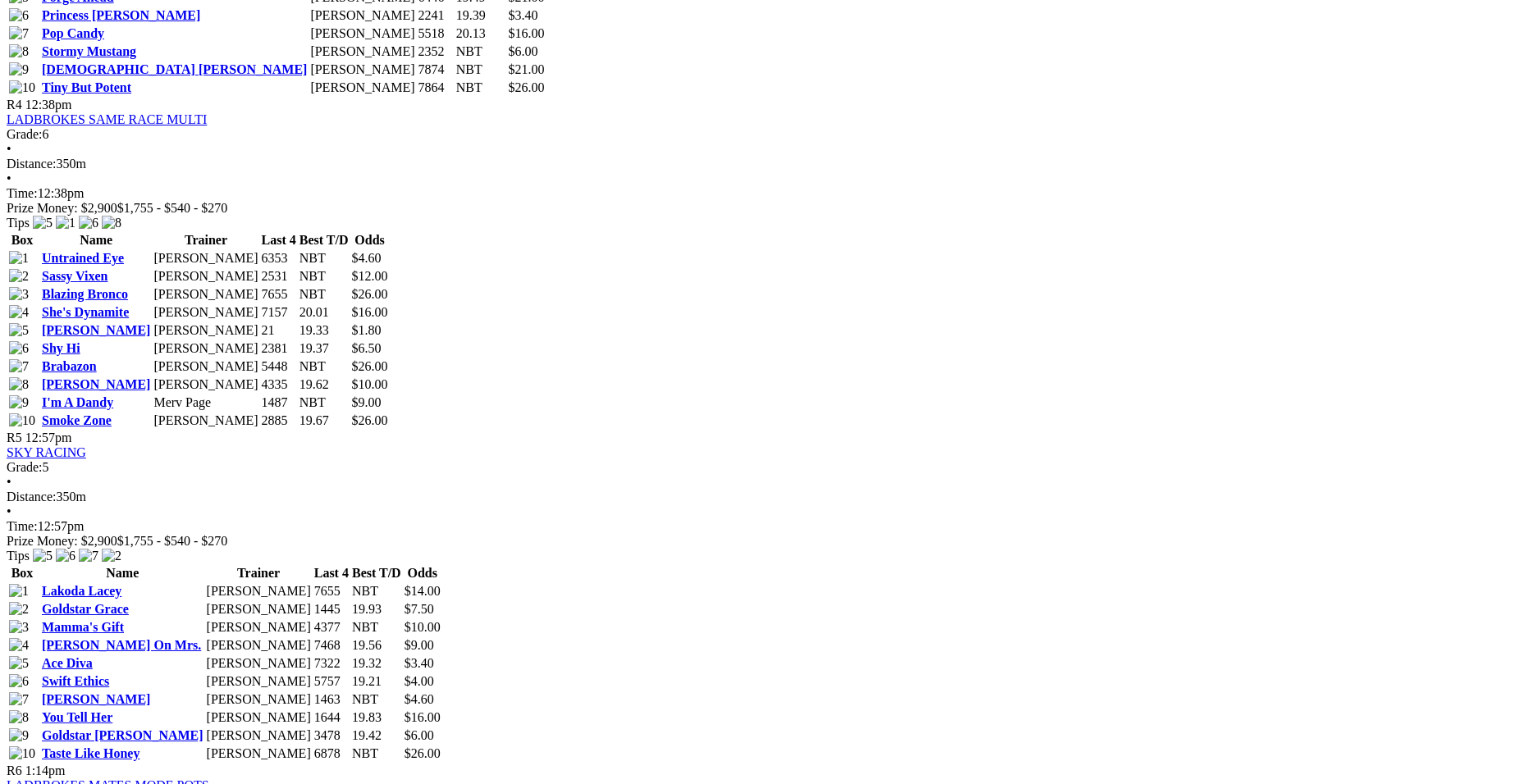
drag, startPoint x: 1525, startPoint y: 777, endPoint x: 1505, endPoint y: 270, distance: 507.4
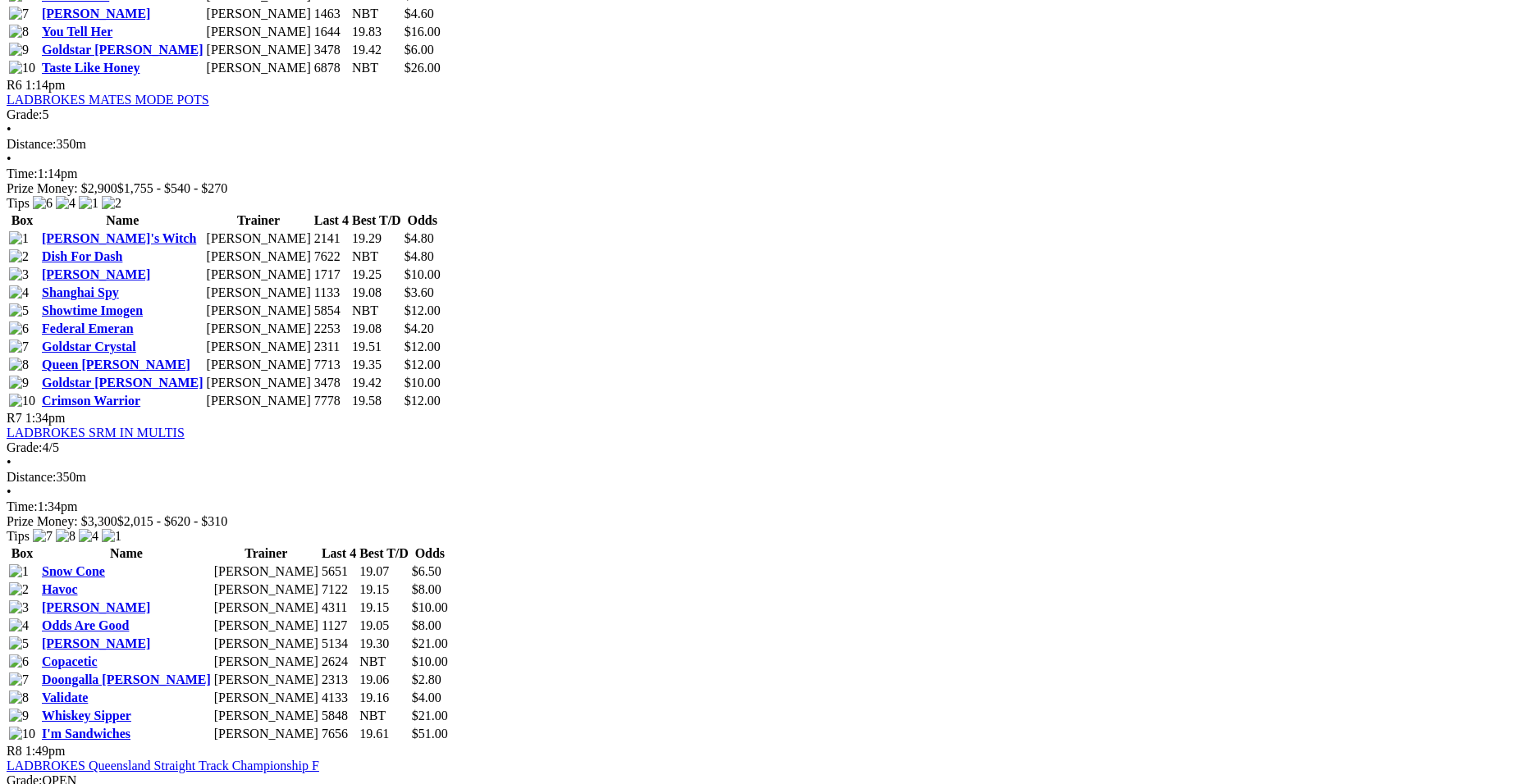
scroll to position [3144, 0]
